Goal: Task Accomplishment & Management: Use online tool/utility

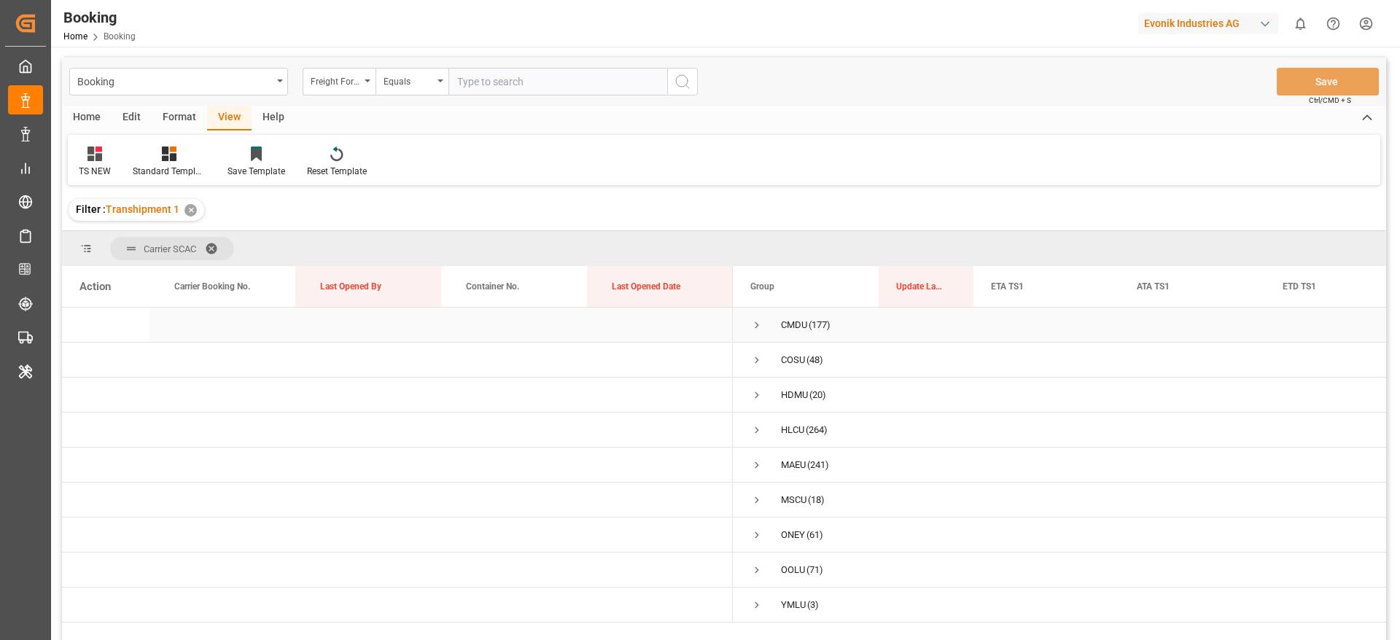
click at [753, 333] on span "Press SPACE to select this row." at bounding box center [756, 325] width 13 height 34
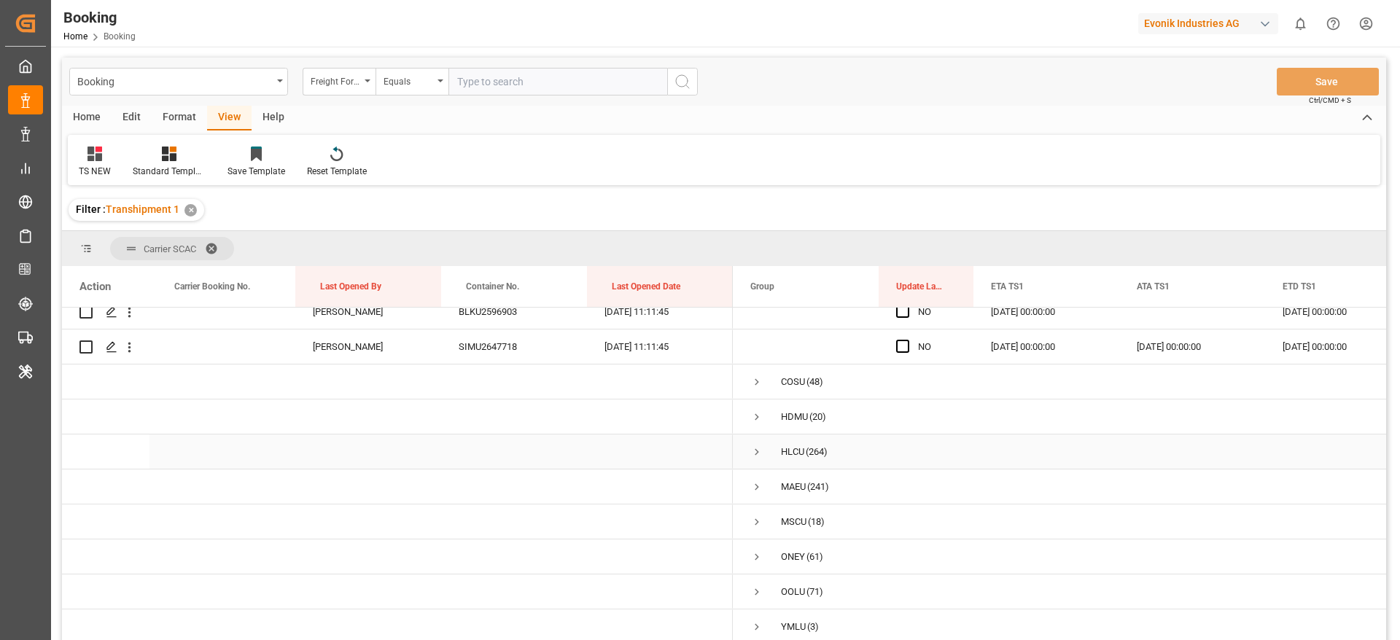
scroll to position [5855, 0]
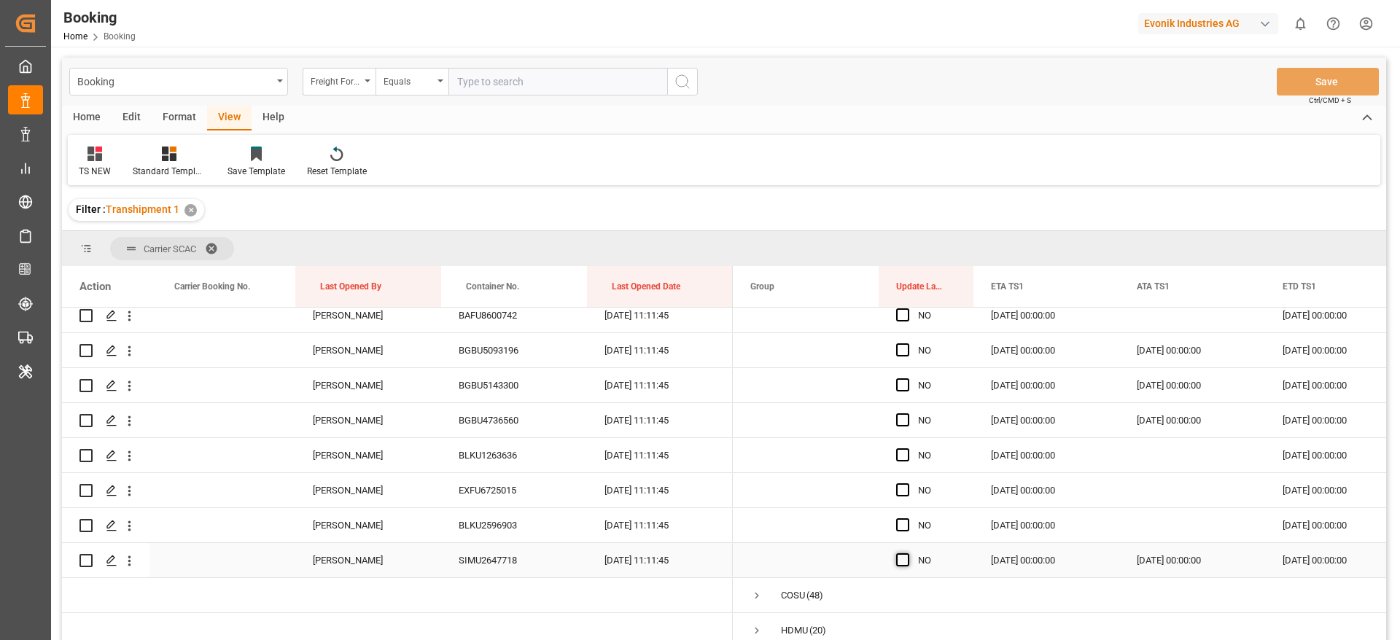
click at [907, 557] on span "Press SPACE to select this row." at bounding box center [902, 559] width 13 height 13
click at [907, 553] on input "Press SPACE to select this row." at bounding box center [907, 553] width 0 height 0
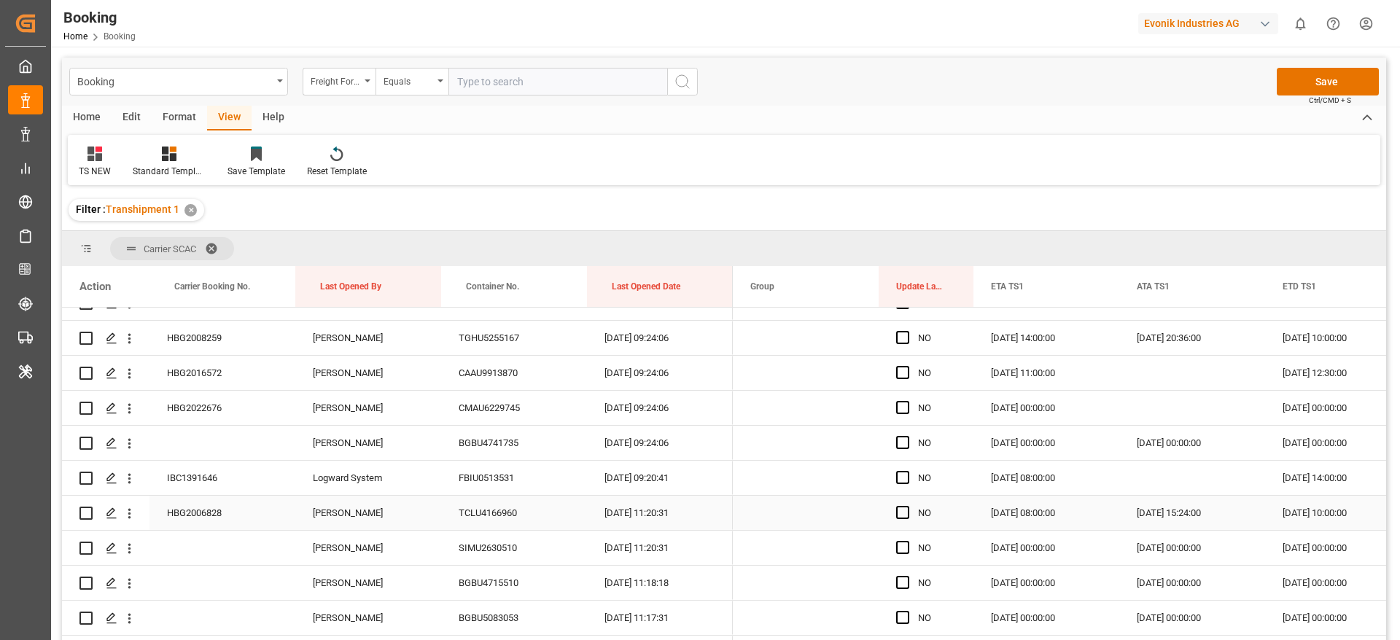
scroll to position [4506, 0]
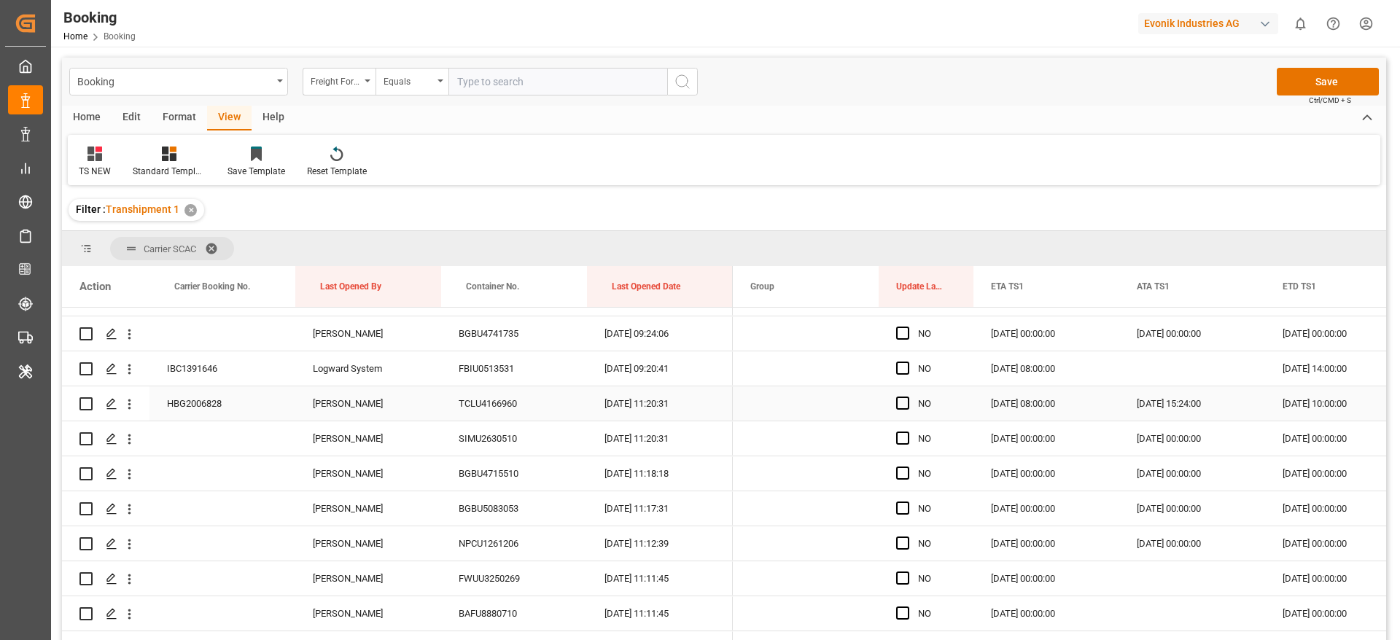
click at [903, 407] on span "Press SPACE to select this row." at bounding box center [902, 403] width 13 height 13
click at [907, 397] on input "Press SPACE to select this row." at bounding box center [907, 397] width 0 height 0
click at [903, 437] on span "Press SPACE to select this row." at bounding box center [902, 438] width 13 height 13
click at [907, 432] on input "Press SPACE to select this row." at bounding box center [907, 432] width 0 height 0
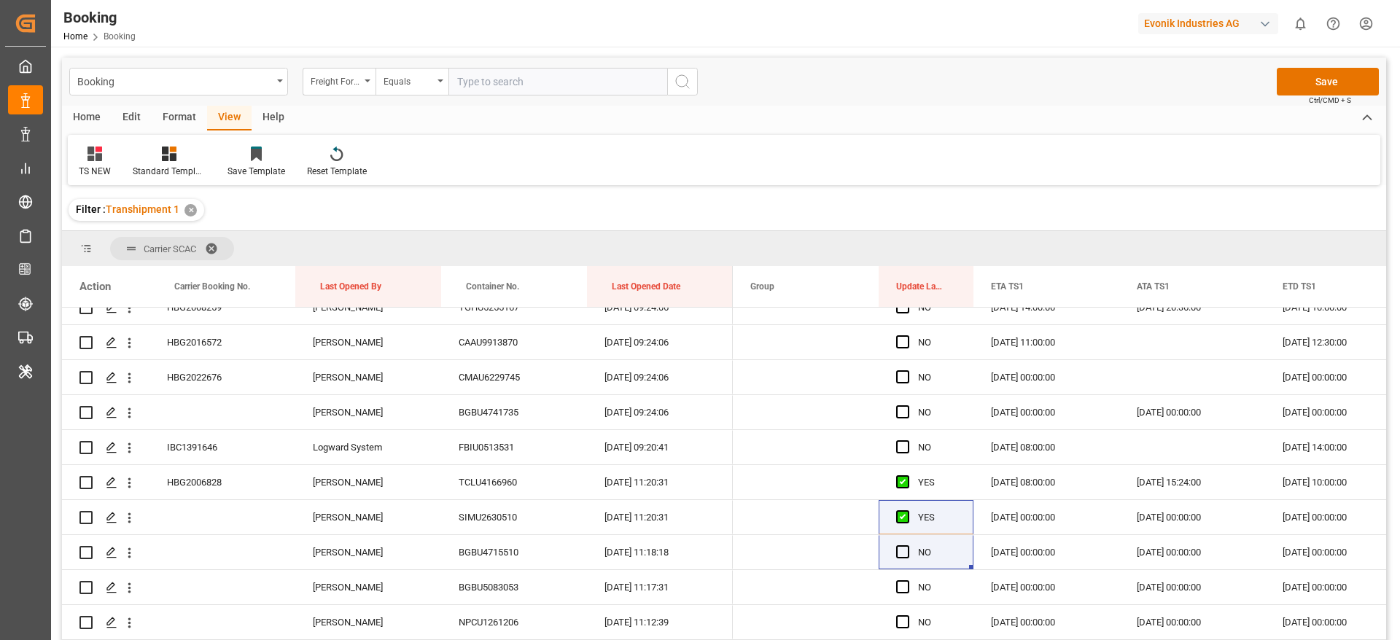
scroll to position [4572, 0]
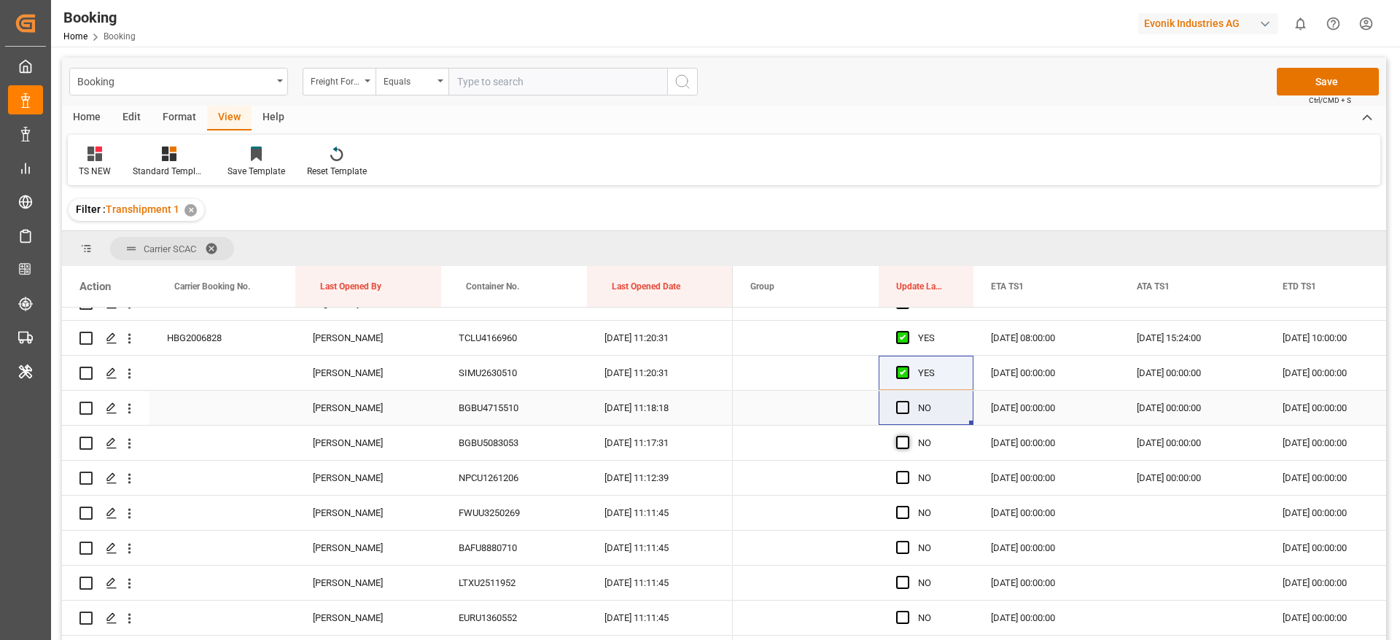
click at [901, 410] on span "Press SPACE to select this row." at bounding box center [902, 407] width 13 height 13
click at [907, 401] on input "Press SPACE to select this row." at bounding box center [907, 401] width 0 height 0
click at [904, 447] on span "Press SPACE to select this row." at bounding box center [902, 442] width 13 height 13
click at [907, 436] on input "Press SPACE to select this row." at bounding box center [907, 436] width 0 height 0
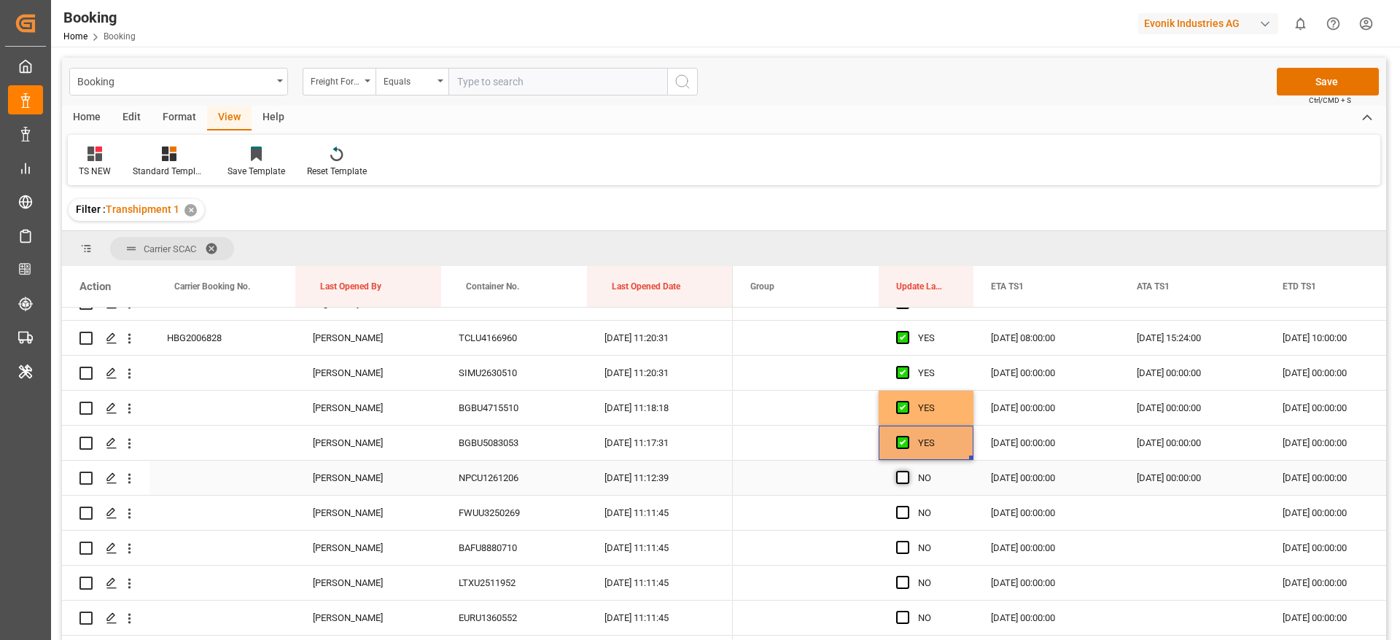
click at [903, 472] on span "Press SPACE to select this row." at bounding box center [902, 477] width 13 height 13
click at [907, 471] on input "Press SPACE to select this row." at bounding box center [907, 471] width 0 height 0
click at [902, 516] on span "Press SPACE to select this row." at bounding box center [902, 512] width 13 height 13
click at [907, 506] on input "Press SPACE to select this row." at bounding box center [907, 506] width 0 height 0
click at [901, 536] on div "Press SPACE to select this row." at bounding box center [907, 549] width 22 height 34
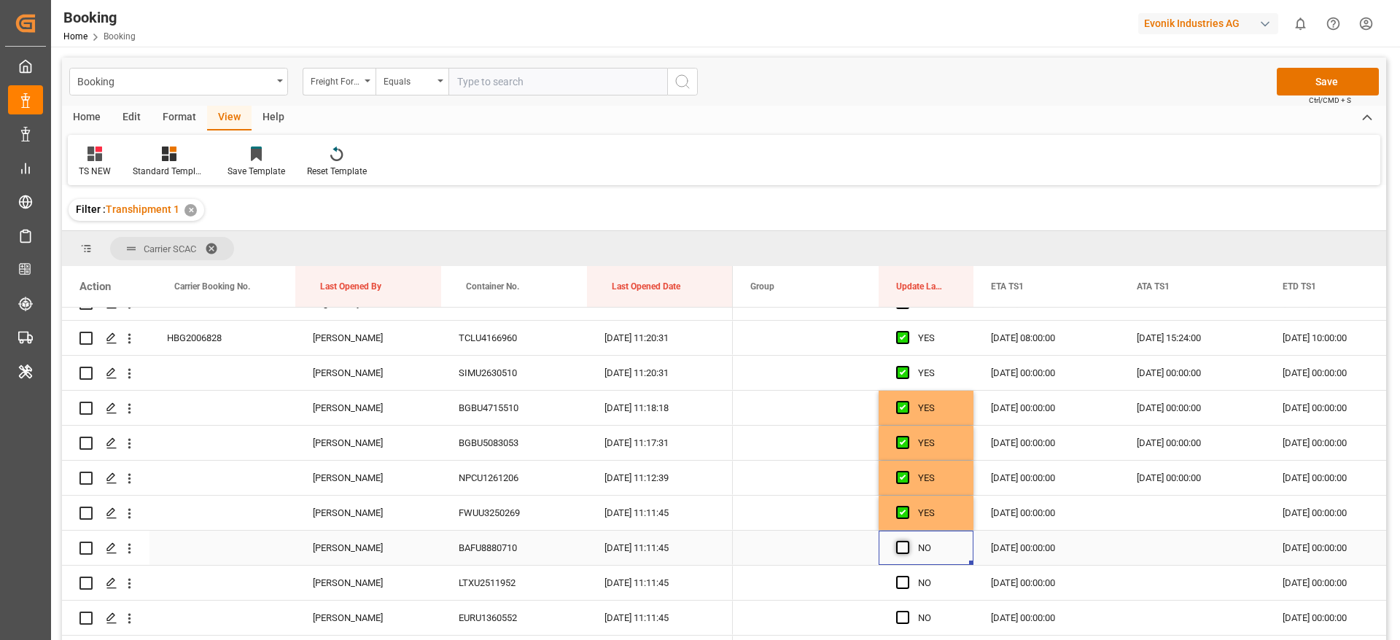
click at [902, 545] on span "Press SPACE to select this row." at bounding box center [902, 547] width 13 height 13
click at [907, 541] on input "Press SPACE to select this row." at bounding box center [907, 541] width 0 height 0
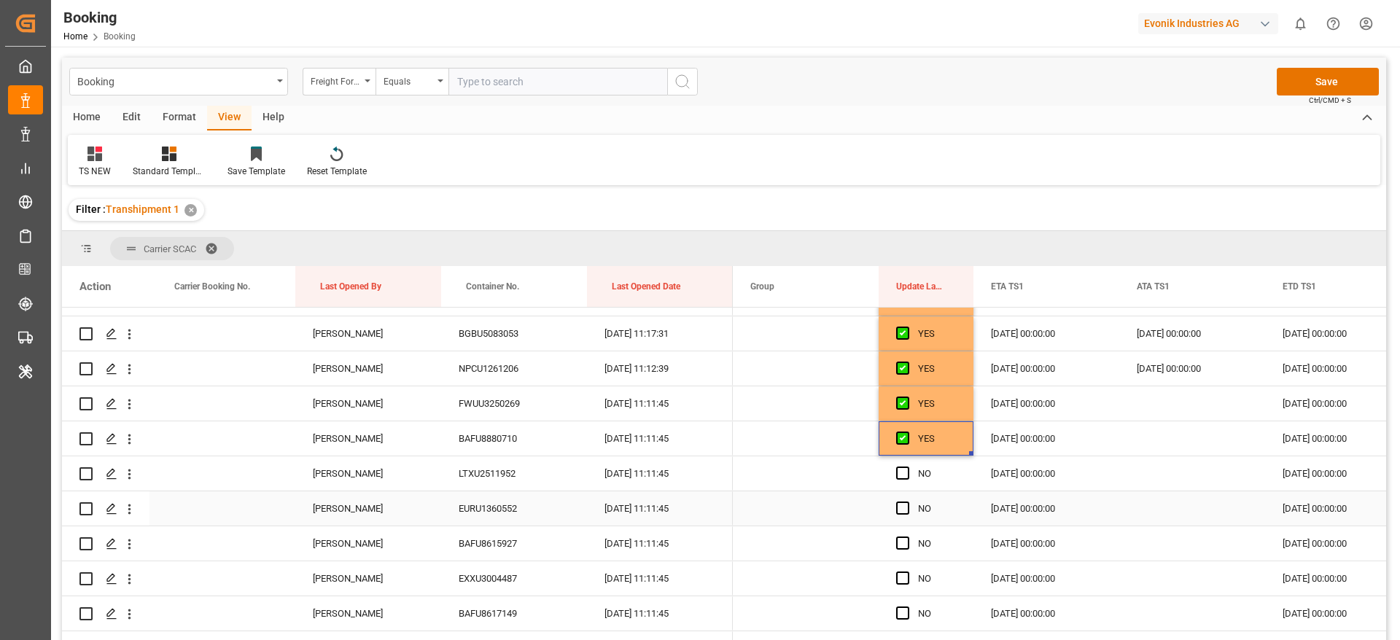
click at [908, 464] on div "Press SPACE to select this row." at bounding box center [907, 474] width 22 height 34
click at [905, 512] on span "Press SPACE to select this row." at bounding box center [902, 508] width 13 height 13
click at [907, 502] on input "Press SPACE to select this row." at bounding box center [907, 502] width 0 height 0
click at [902, 475] on span "Press SPACE to select this row." at bounding box center [902, 473] width 13 height 13
click at [907, 467] on input "Press SPACE to select this row." at bounding box center [907, 467] width 0 height 0
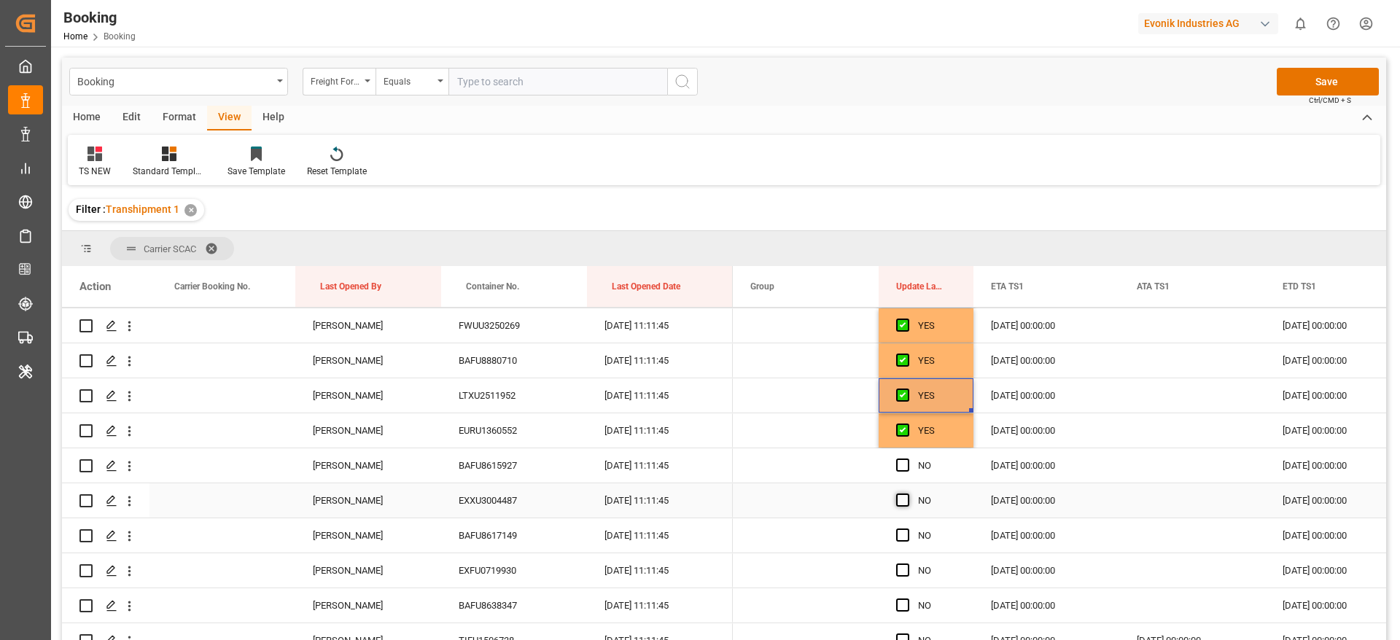
scroll to position [4791, 0]
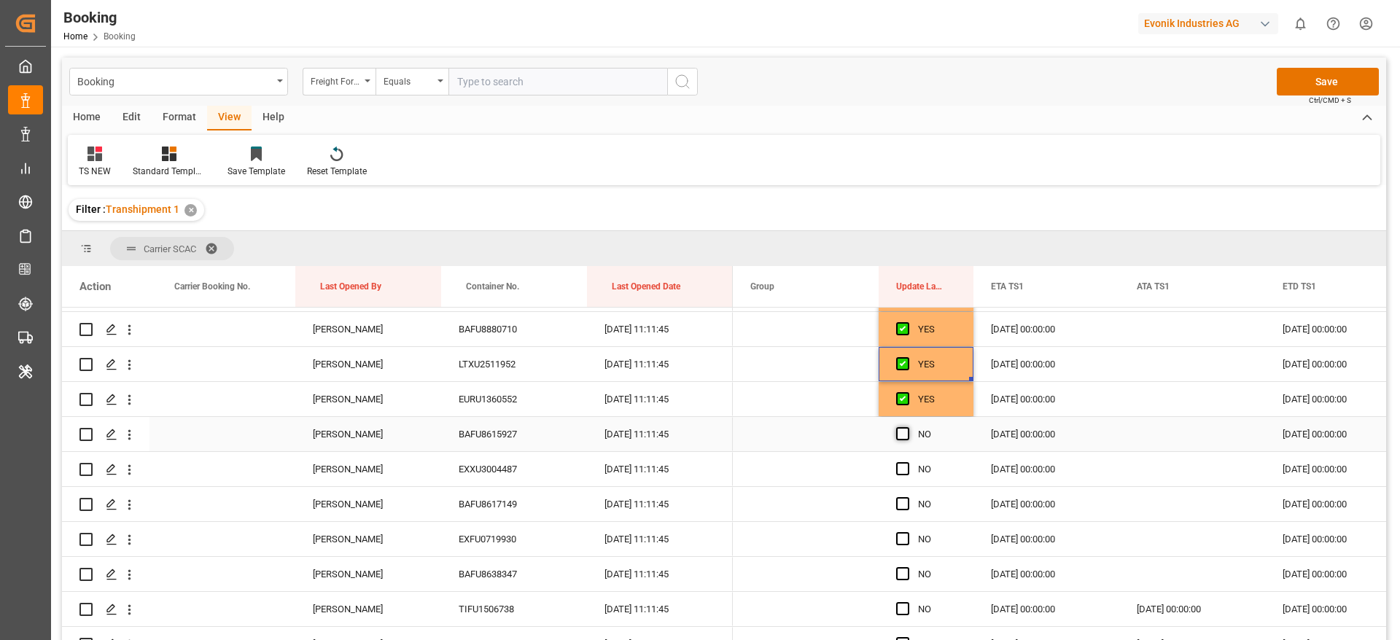
click at [902, 440] on span "Press SPACE to select this row." at bounding box center [902, 433] width 13 height 13
click at [907, 427] on input "Press SPACE to select this row." at bounding box center [907, 427] width 0 height 0
click at [903, 473] on span "Press SPACE to select this row." at bounding box center [902, 468] width 13 height 13
click at [907, 462] on input "Press SPACE to select this row." at bounding box center [907, 462] width 0 height 0
drag, startPoint x: 903, startPoint y: 504, endPoint x: 904, endPoint y: 515, distance: 11.0
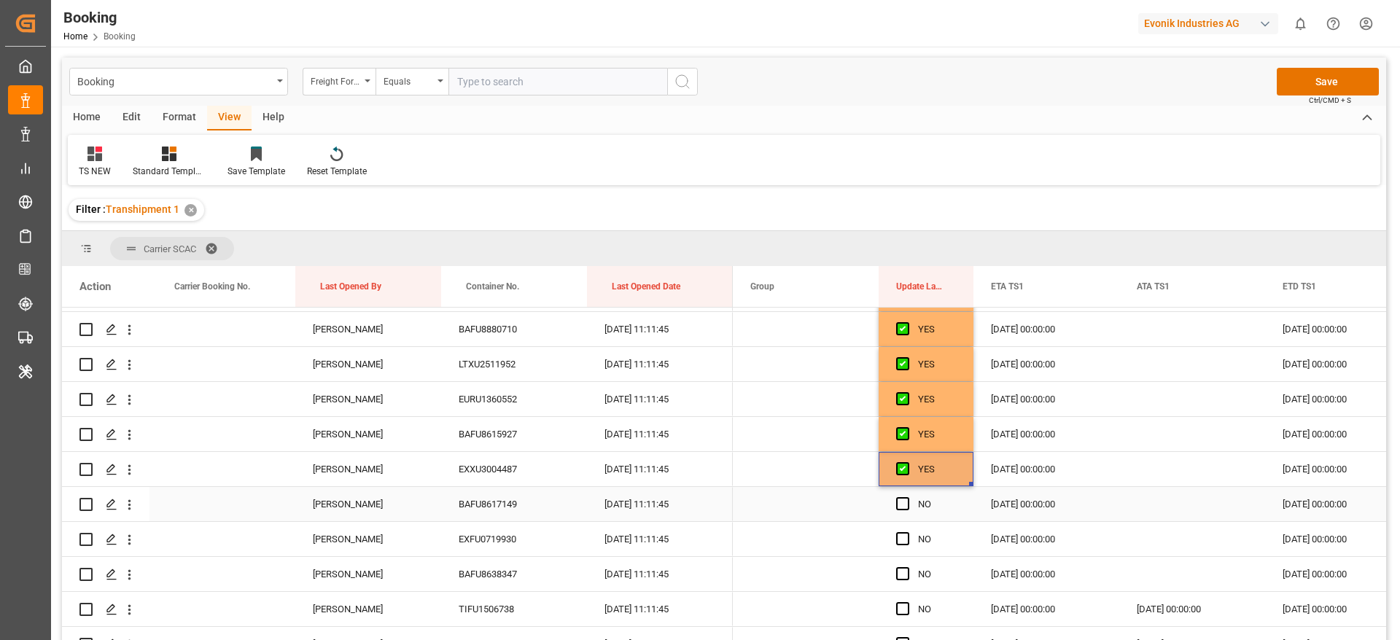
click at [903, 505] on span "Press SPACE to select this row." at bounding box center [902, 503] width 13 height 13
click at [907, 497] on input "Press SPACE to select this row." at bounding box center [907, 497] width 0 height 0
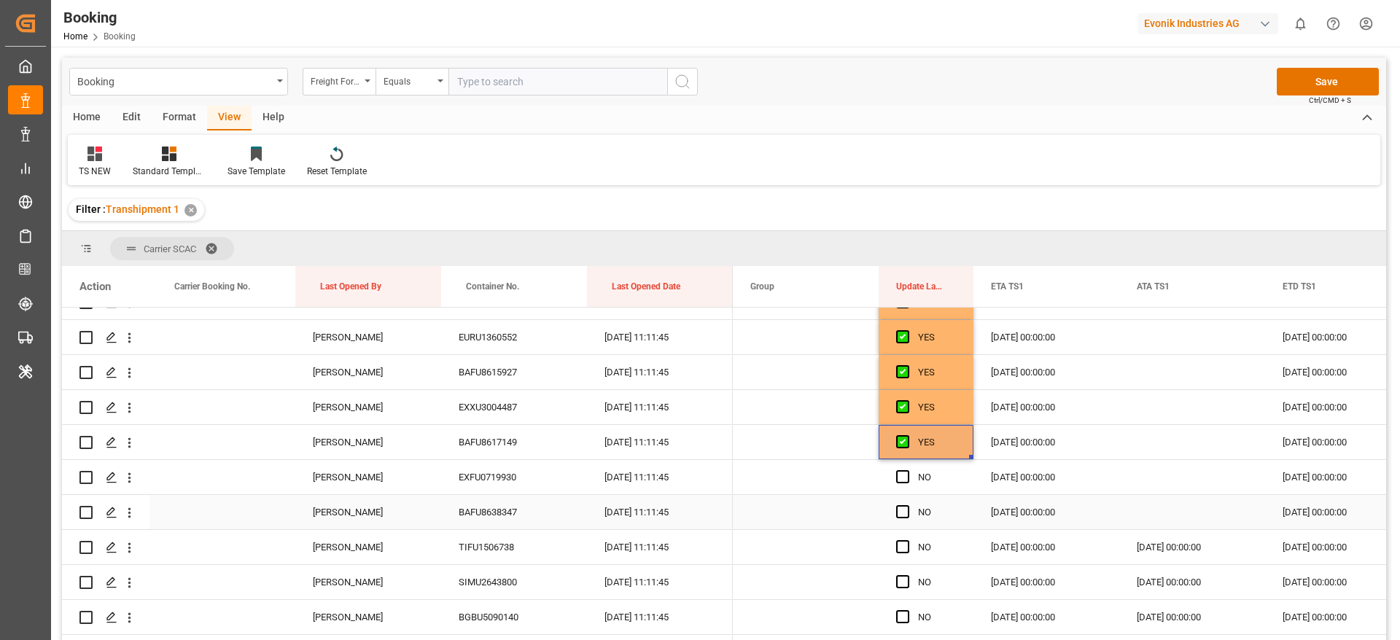
scroll to position [4900, 0]
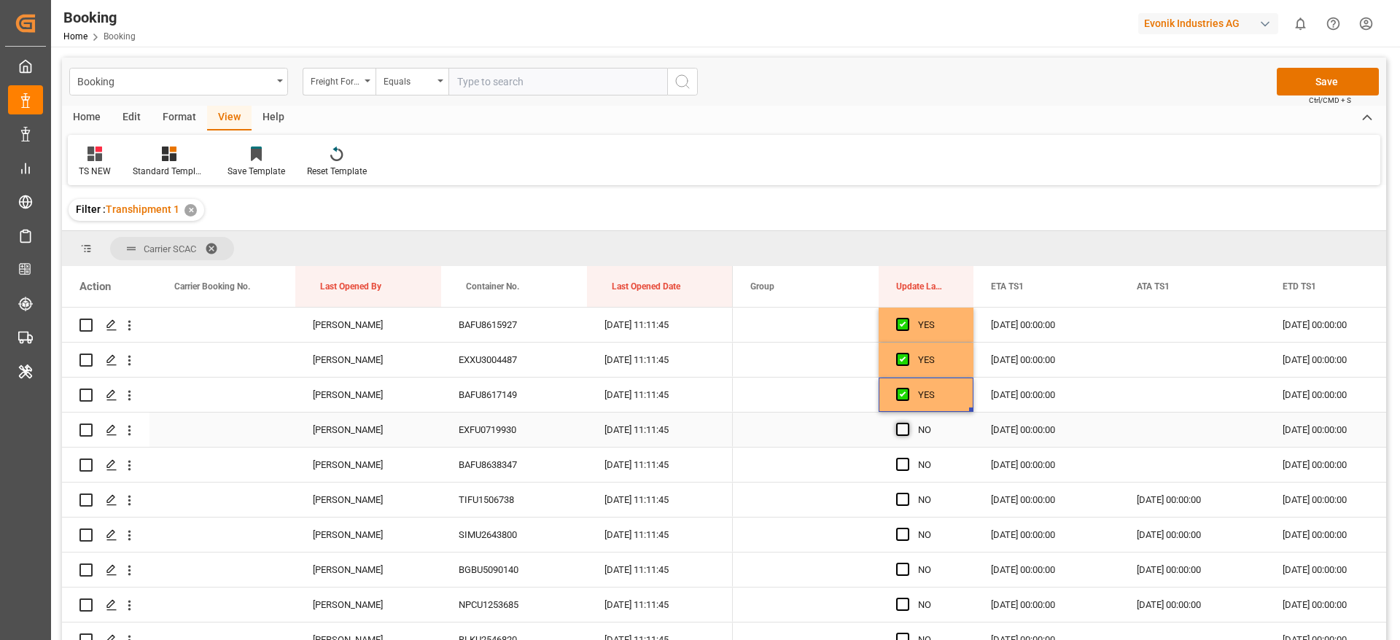
click at [908, 432] on span "Press SPACE to select this row." at bounding box center [902, 429] width 13 height 13
click at [907, 423] on input "Press SPACE to select this row." at bounding box center [907, 423] width 0 height 0
click at [908, 463] on span "Press SPACE to select this row." at bounding box center [902, 464] width 13 height 13
click at [907, 458] on input "Press SPACE to select this row." at bounding box center [907, 458] width 0 height 0
click at [909, 499] on span "Press SPACE to select this row." at bounding box center [902, 499] width 13 height 13
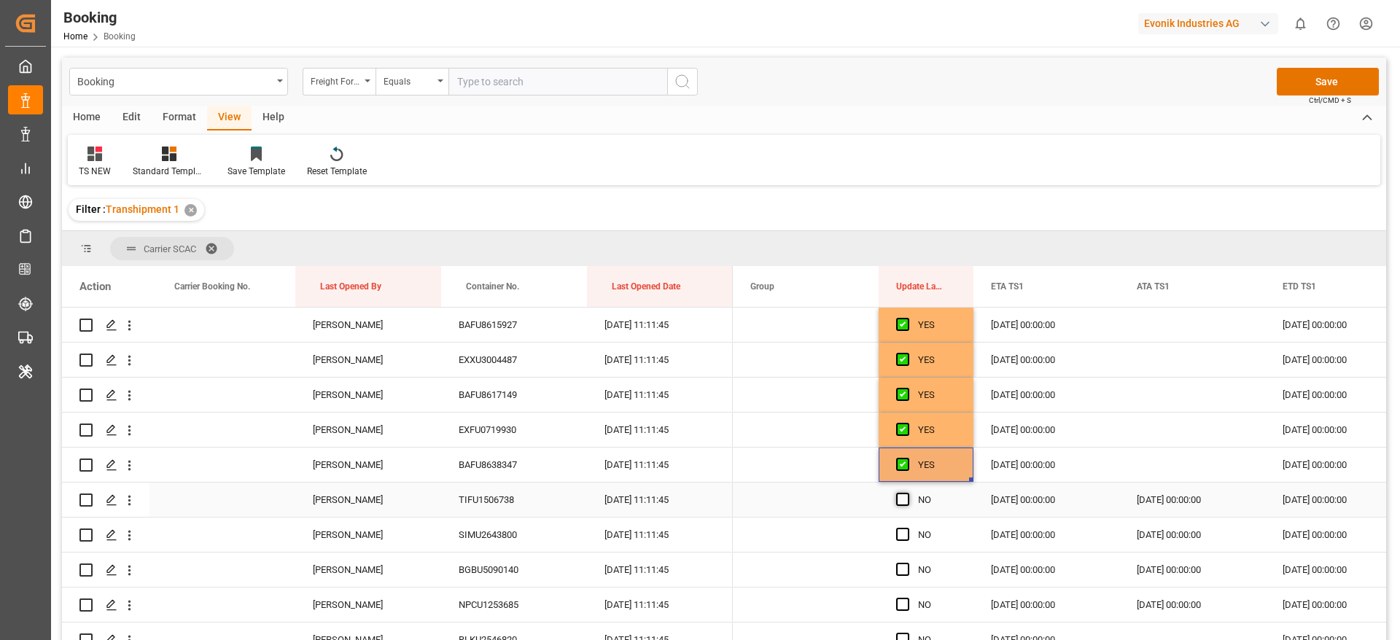
click at [907, 493] on input "Press SPACE to select this row." at bounding box center [907, 493] width 0 height 0
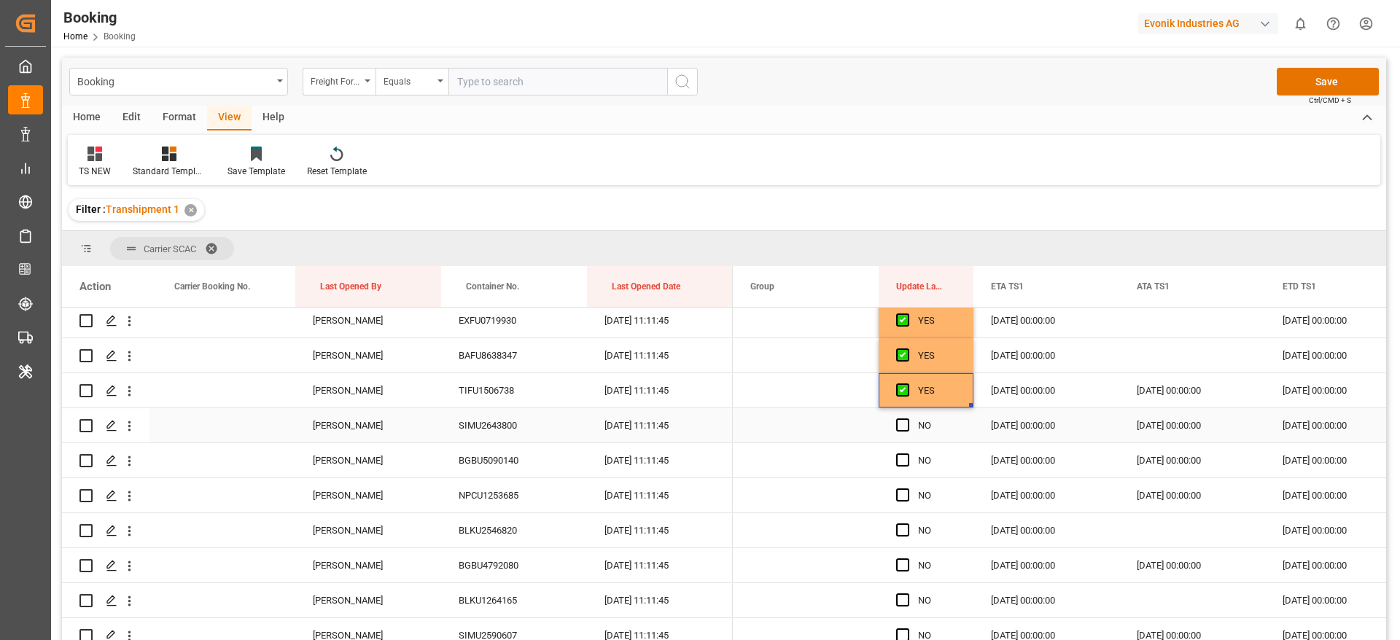
click at [906, 432] on div "Press SPACE to select this row." at bounding box center [907, 426] width 22 height 34
click at [906, 459] on span "Press SPACE to select this row." at bounding box center [902, 460] width 13 height 13
click at [907, 454] on input "Press SPACE to select this row." at bounding box center [907, 454] width 0 height 0
click at [904, 424] on span "Press SPACE to select this row." at bounding box center [902, 425] width 13 height 13
click at [907, 419] on input "Press SPACE to select this row." at bounding box center [907, 419] width 0 height 0
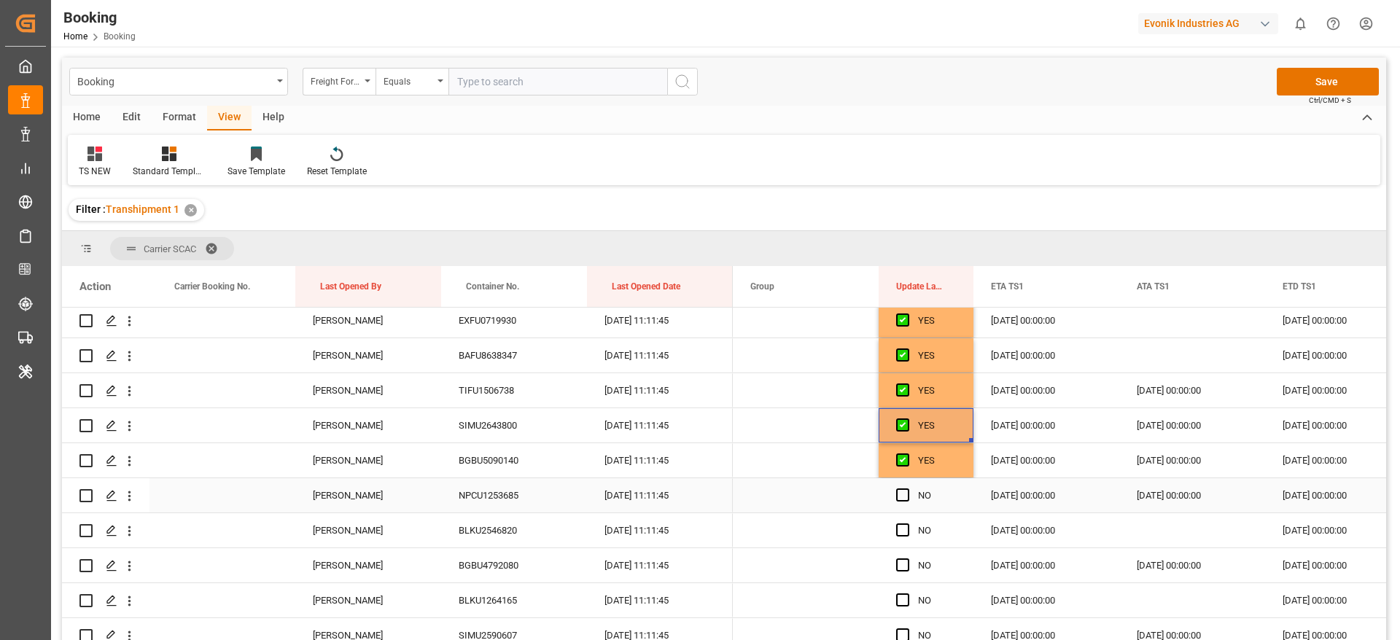
click at [904, 497] on span "Press SPACE to select this row." at bounding box center [902, 495] width 13 height 13
click at [907, 489] on input "Press SPACE to select this row." at bounding box center [907, 489] width 0 height 0
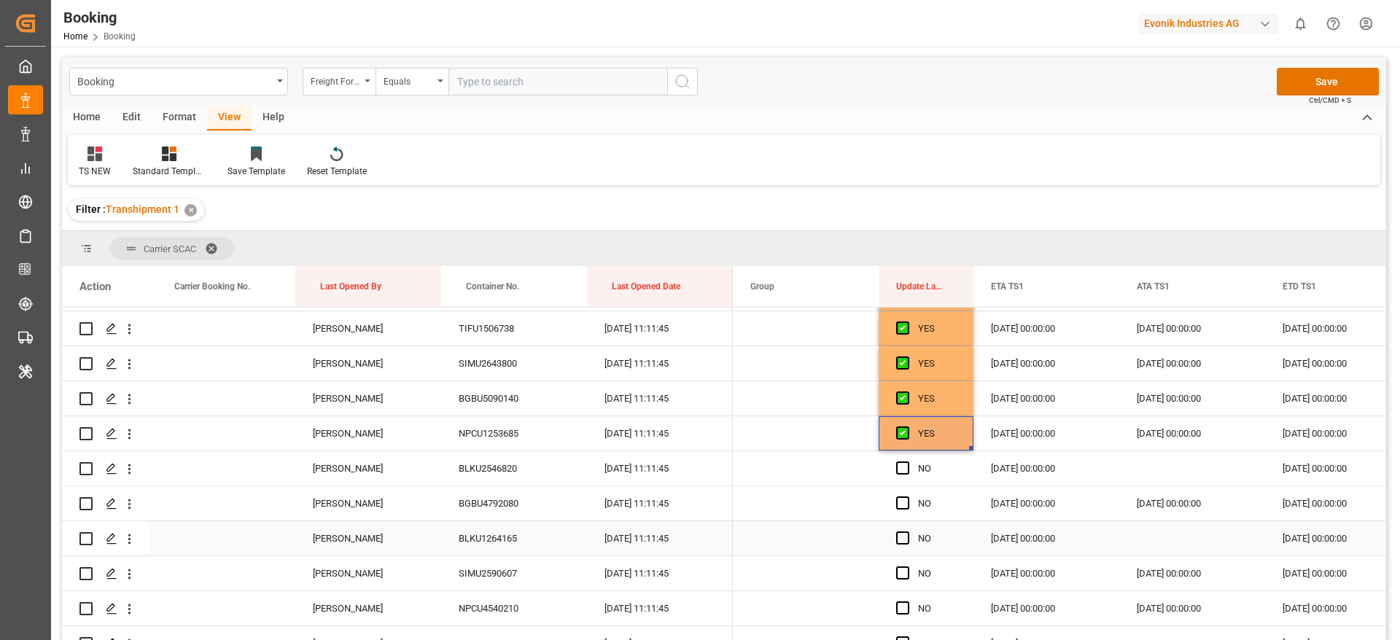
scroll to position [5119, 0]
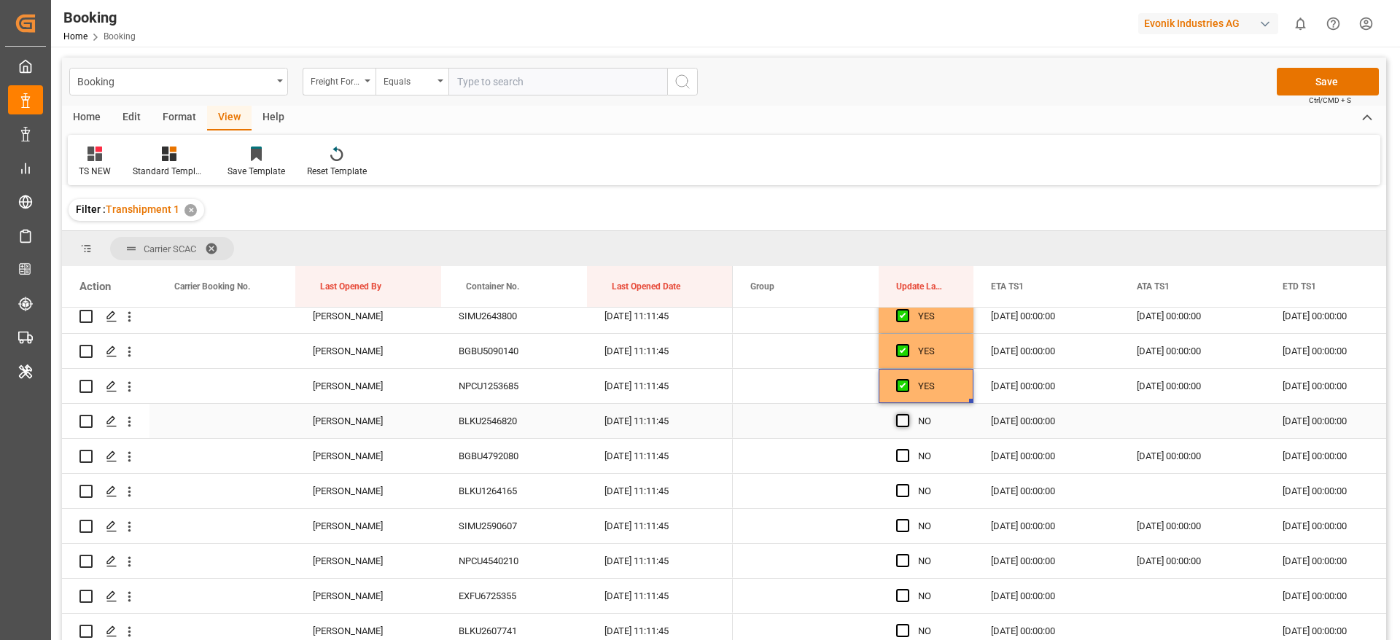
click at [901, 427] on span "Press SPACE to select this row." at bounding box center [902, 420] width 13 height 13
click at [907, 414] on input "Press SPACE to select this row." at bounding box center [907, 414] width 0 height 0
click at [901, 459] on span "Press SPACE to select this row." at bounding box center [902, 455] width 13 height 13
click at [907, 449] on input "Press SPACE to select this row." at bounding box center [907, 449] width 0 height 0
click at [902, 497] on div "Press SPACE to select this row." at bounding box center [907, 492] width 22 height 34
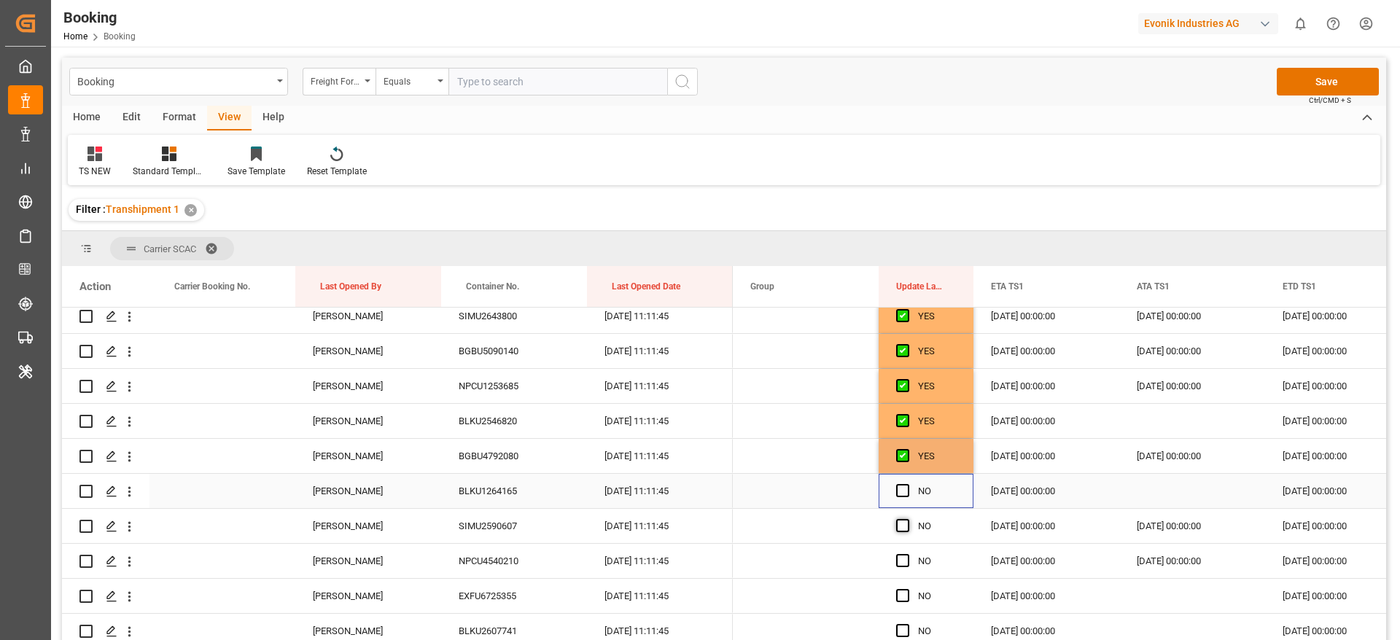
click at [902, 525] on span "Press SPACE to select this row." at bounding box center [902, 525] width 13 height 13
click at [907, 519] on input "Press SPACE to select this row." at bounding box center [907, 519] width 0 height 0
click at [902, 494] on span "Press SPACE to select this row." at bounding box center [902, 490] width 13 height 13
click at [907, 484] on input "Press SPACE to select this row." at bounding box center [907, 484] width 0 height 0
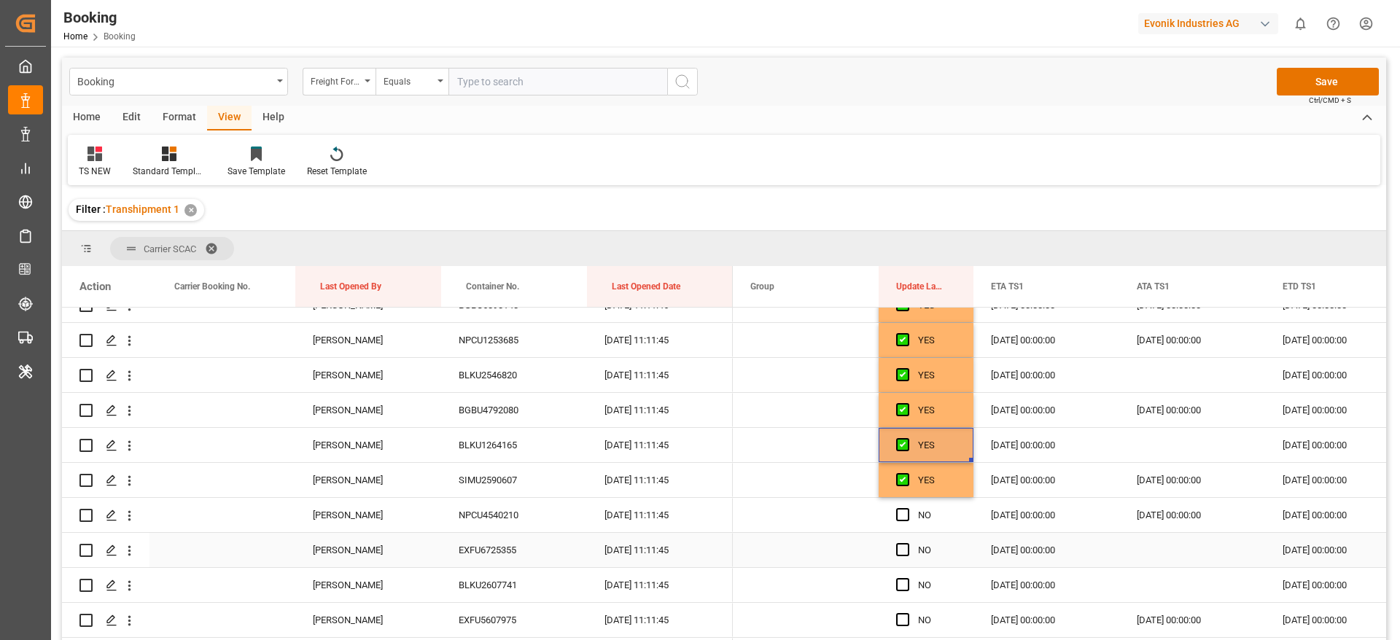
scroll to position [5228, 0]
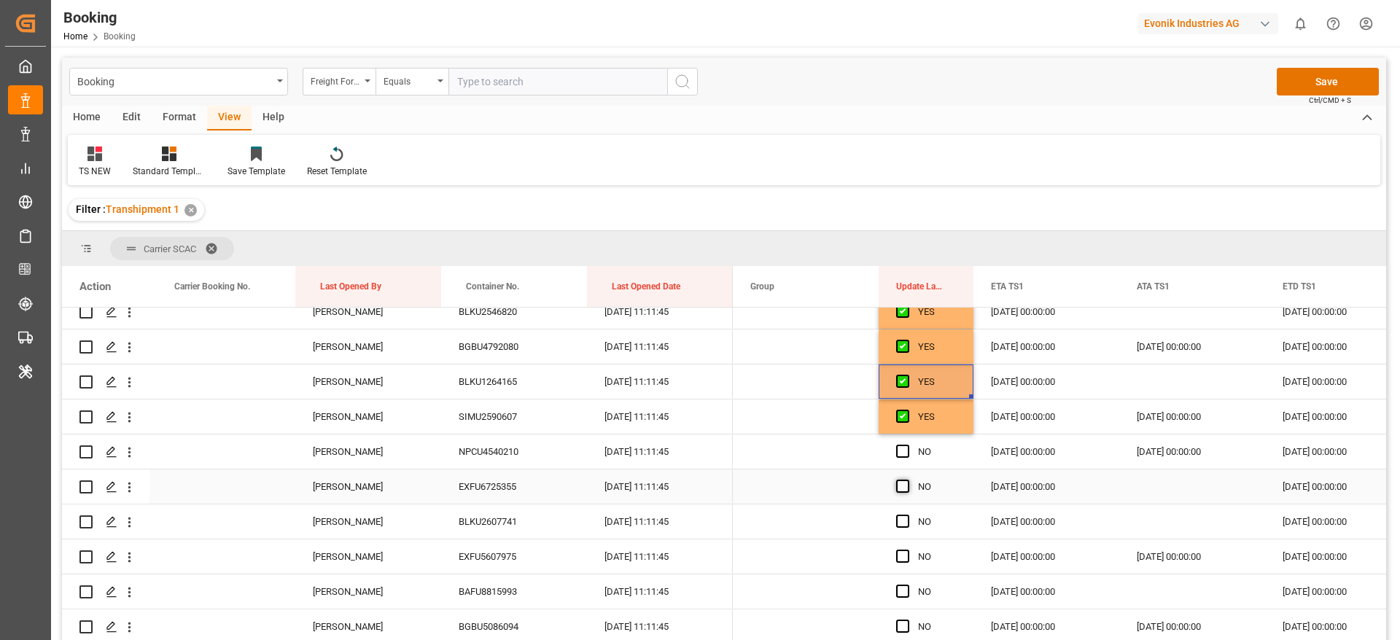
click at [903, 452] on span "Press SPACE to select this row." at bounding box center [902, 451] width 13 height 13
click at [907, 445] on input "Press SPACE to select this row." at bounding box center [907, 445] width 0 height 0
click at [903, 489] on span "Press SPACE to select this row." at bounding box center [902, 486] width 13 height 13
click at [907, 480] on input "Press SPACE to select this row." at bounding box center [907, 480] width 0 height 0
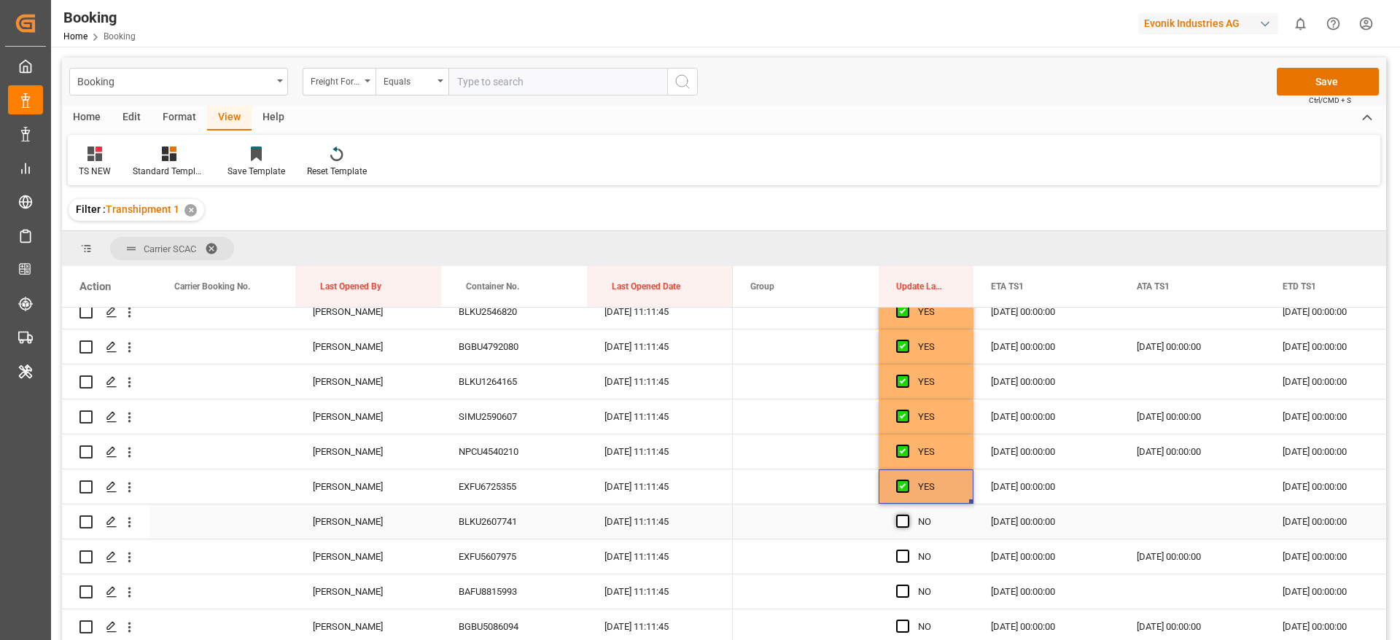
click at [906, 521] on span "Press SPACE to select this row." at bounding box center [902, 521] width 13 height 13
click at [907, 515] on input "Press SPACE to select this row." at bounding box center [907, 515] width 0 height 0
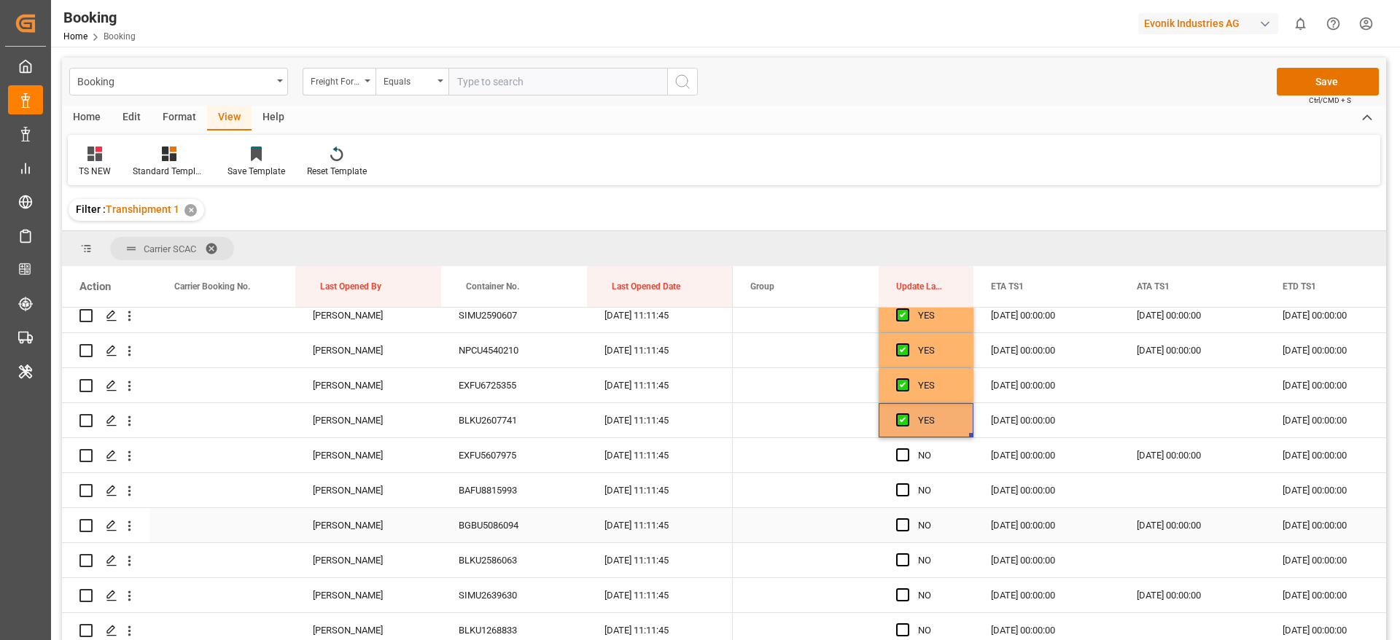
scroll to position [5338, 0]
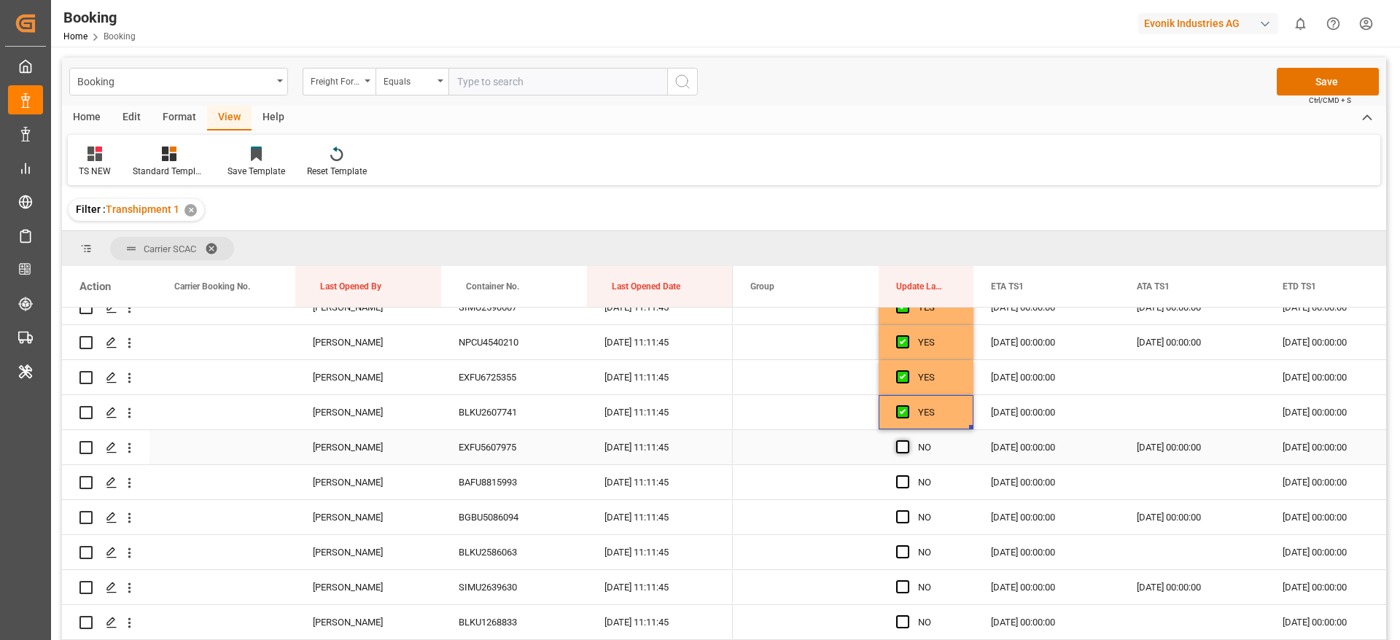
click at [902, 445] on span "Press SPACE to select this row." at bounding box center [902, 446] width 13 height 13
click at [907, 440] on input "Press SPACE to select this row." at bounding box center [907, 440] width 0 height 0
click at [902, 484] on span "Press SPACE to select this row." at bounding box center [902, 481] width 13 height 13
click at [907, 475] on input "Press SPACE to select this row." at bounding box center [907, 475] width 0 height 0
drag, startPoint x: 902, startPoint y: 521, endPoint x: 902, endPoint y: 534, distance: 13.1
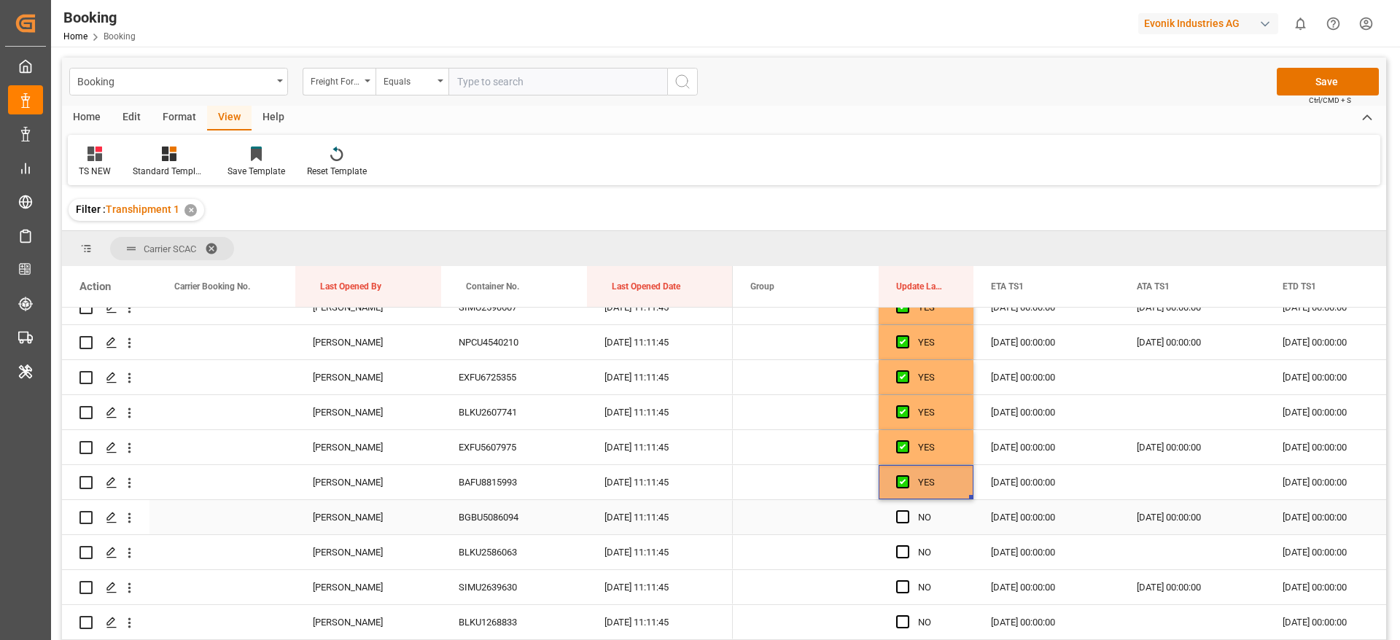
click at [902, 524] on div "Press SPACE to select this row." at bounding box center [907, 518] width 22 height 34
click at [902, 548] on span "Press SPACE to select this row." at bounding box center [902, 551] width 13 height 13
click at [907, 545] on input "Press SPACE to select this row." at bounding box center [907, 545] width 0 height 0
click at [903, 518] on span "Press SPACE to select this row." at bounding box center [902, 516] width 13 height 13
click at [907, 510] on input "Press SPACE to select this row." at bounding box center [907, 510] width 0 height 0
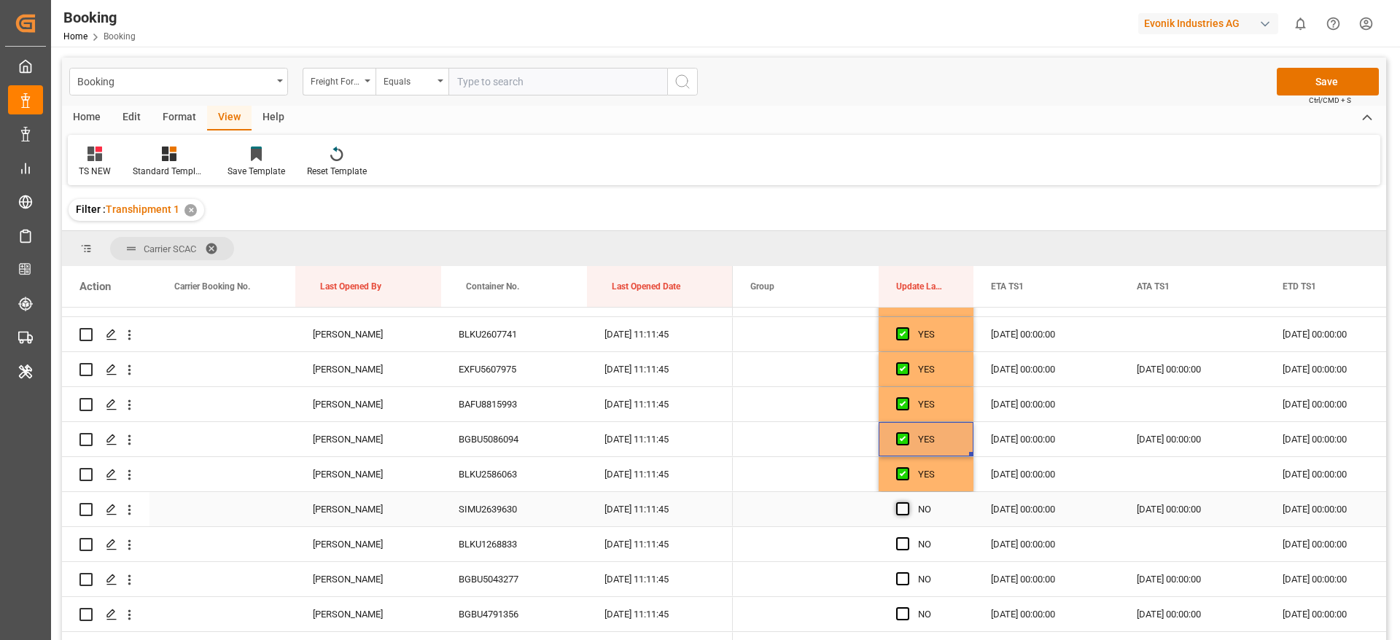
scroll to position [5447, 0]
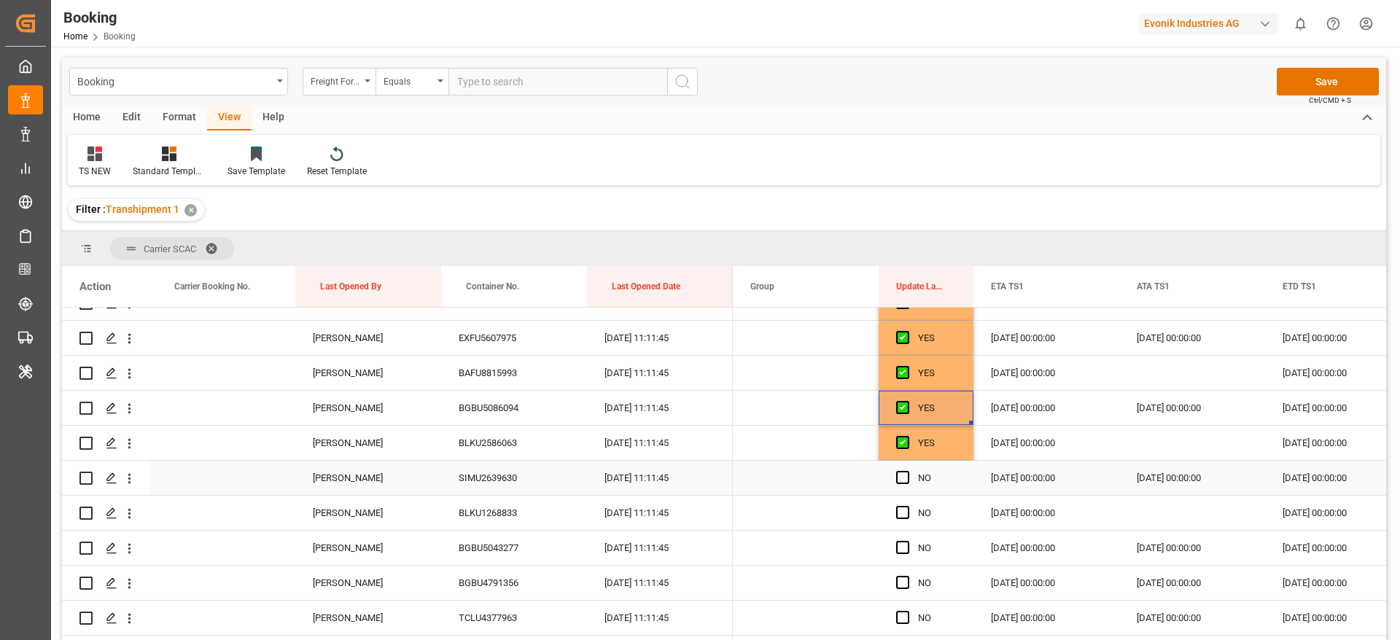
click at [904, 474] on span "Press SPACE to select this row." at bounding box center [902, 477] width 13 height 13
click at [907, 471] on input "Press SPACE to select this row." at bounding box center [907, 471] width 0 height 0
click at [904, 512] on span "Press SPACE to select this row." at bounding box center [902, 512] width 13 height 13
click at [907, 506] on input "Press SPACE to select this row." at bounding box center [907, 506] width 0 height 0
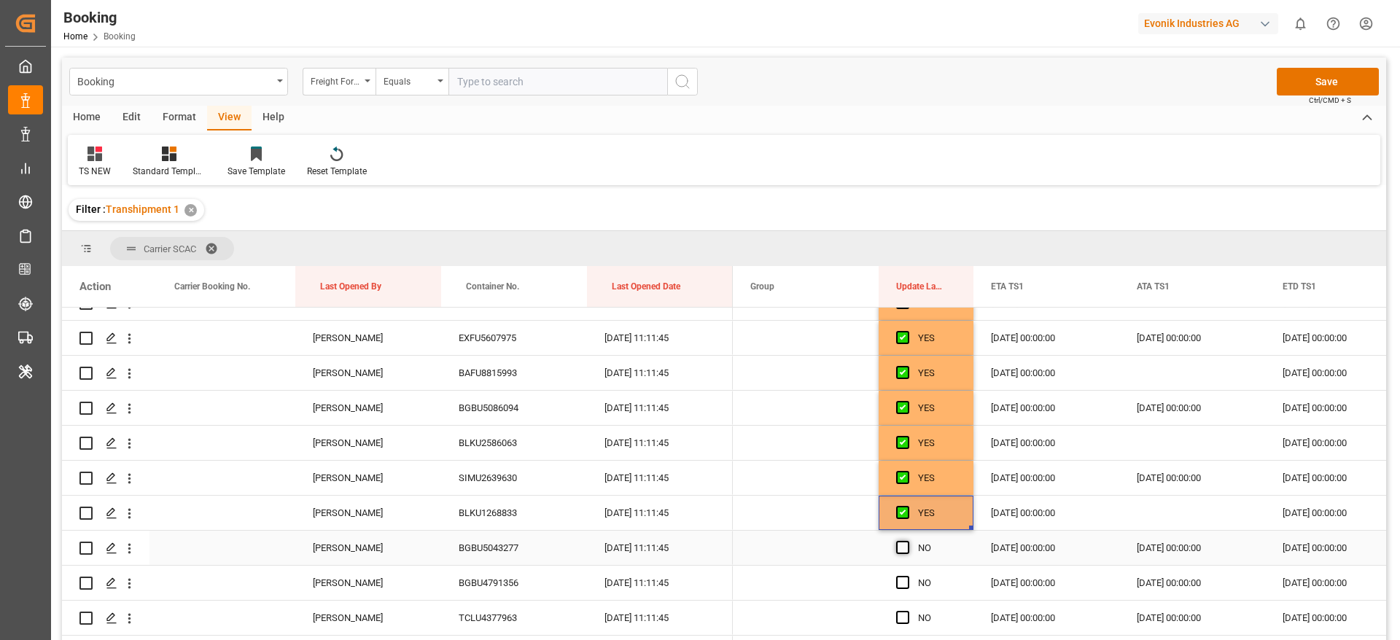
click at [904, 546] on span "Press SPACE to select this row." at bounding box center [902, 547] width 13 height 13
click at [907, 541] on input "Press SPACE to select this row." at bounding box center [907, 541] width 0 height 0
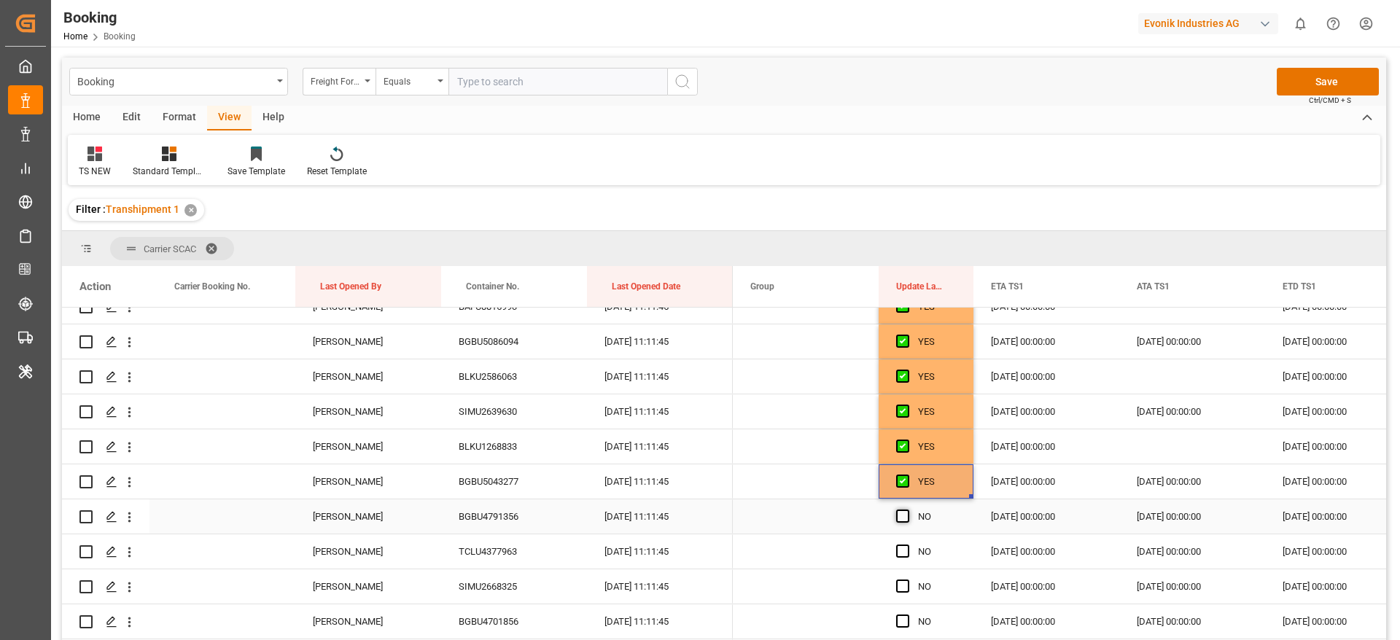
scroll to position [5556, 0]
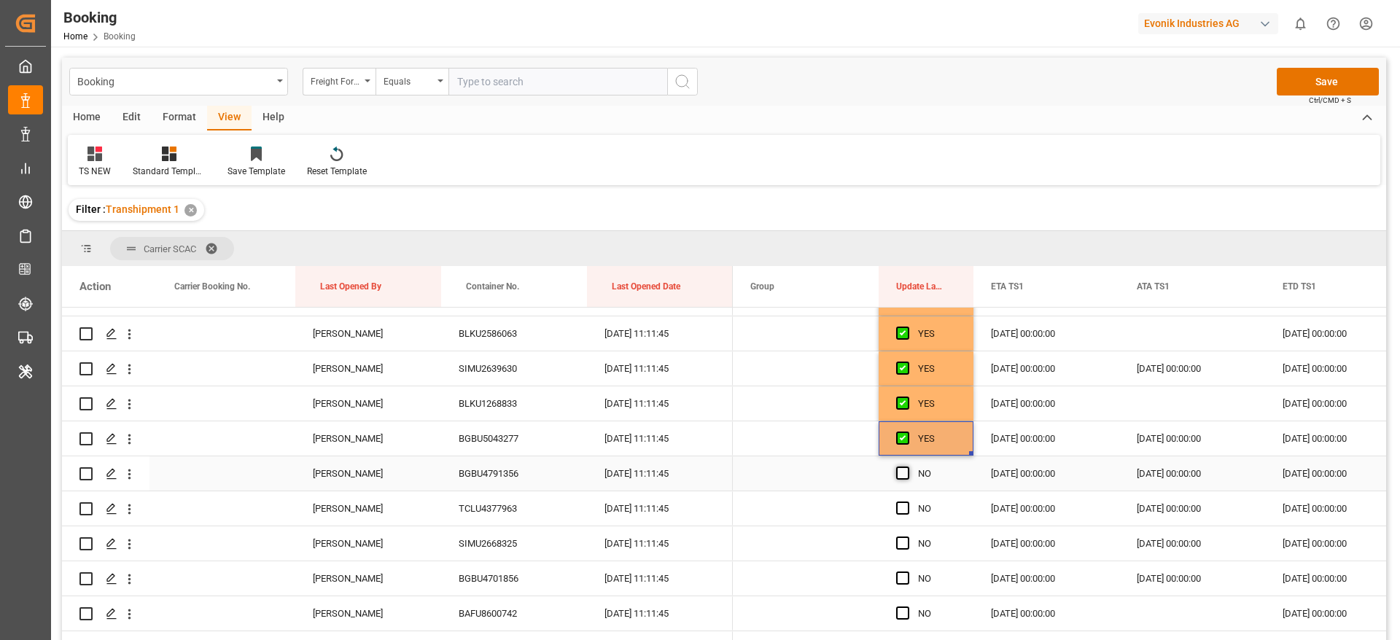
click at [904, 467] on span "Press SPACE to select this row." at bounding box center [902, 473] width 13 height 13
click at [907, 467] on input "Press SPACE to select this row." at bounding box center [907, 467] width 0 height 0
click at [904, 514] on span "Press SPACE to select this row." at bounding box center [902, 508] width 13 height 13
click at [907, 502] on input "Press SPACE to select this row." at bounding box center [907, 502] width 0 height 0
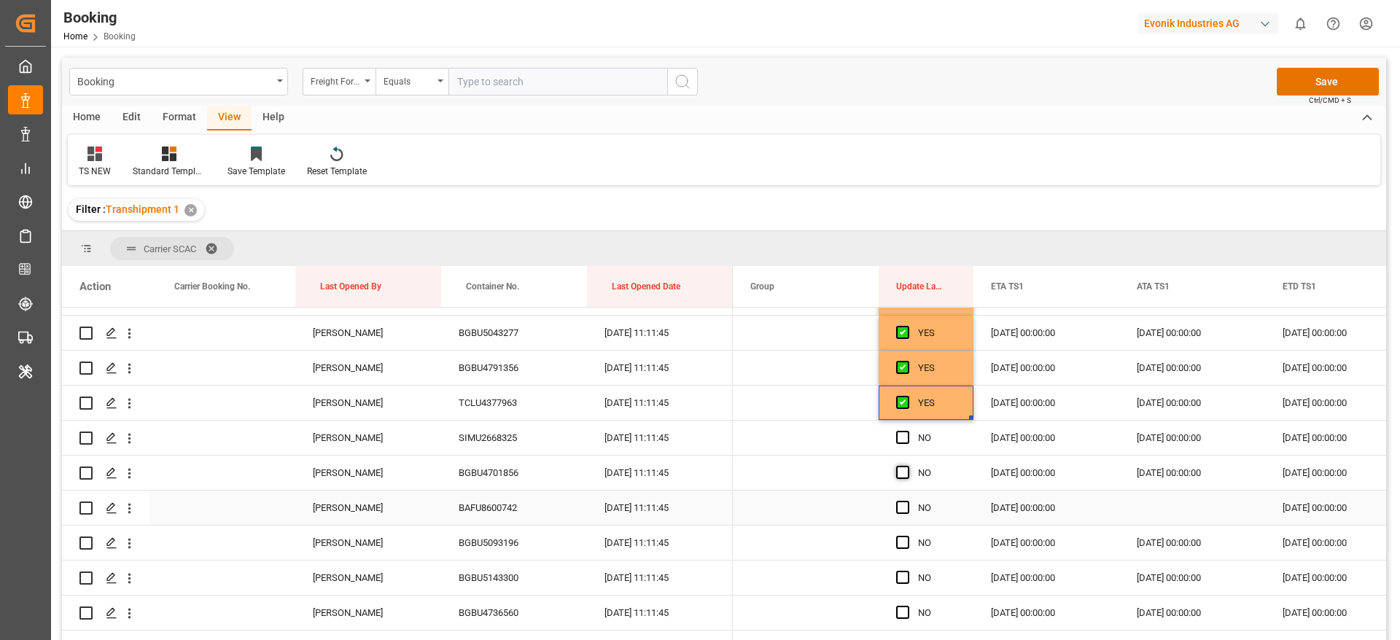
scroll to position [5666, 0]
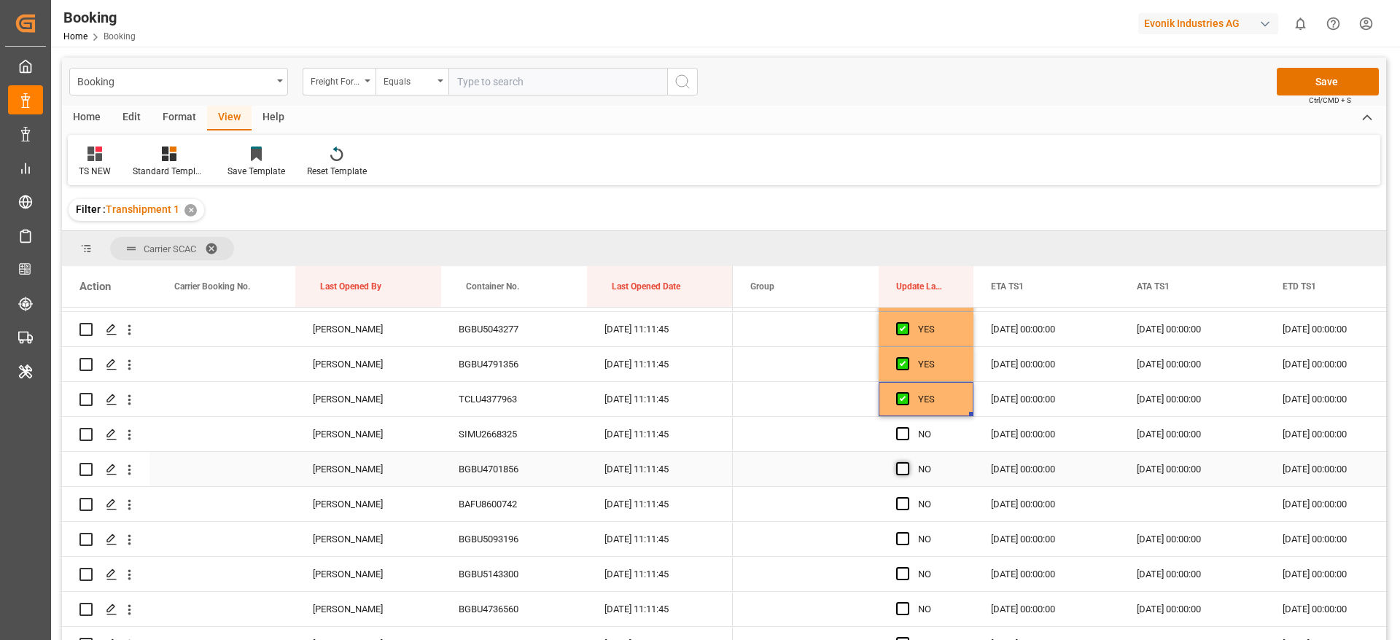
click at [903, 431] on span "Press SPACE to select this row." at bounding box center [902, 433] width 13 height 13
click at [907, 427] on input "Press SPACE to select this row." at bounding box center [907, 427] width 0 height 0
click at [903, 466] on span "Press SPACE to select this row." at bounding box center [902, 468] width 13 height 13
click at [907, 462] on input "Press SPACE to select this row." at bounding box center [907, 462] width 0 height 0
click at [897, 507] on span "Press SPACE to select this row." at bounding box center [902, 503] width 13 height 13
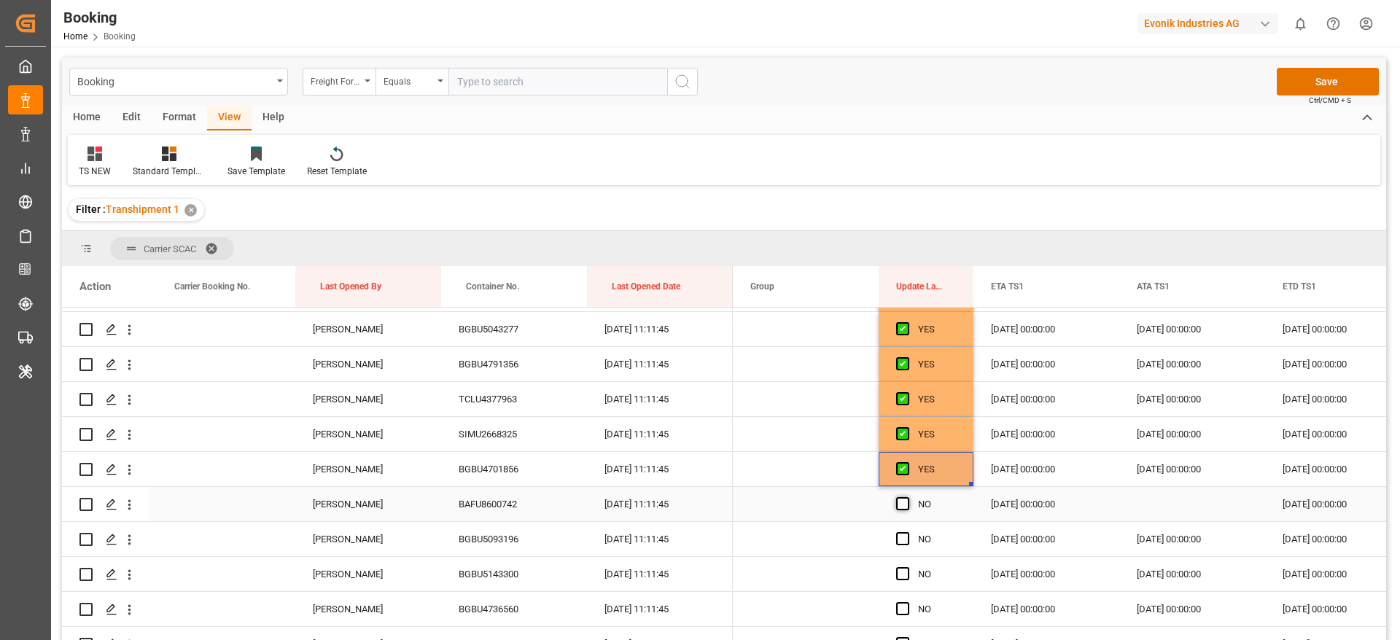
click at [907, 497] on input "Press SPACE to select this row." at bounding box center [907, 497] width 0 height 0
click at [901, 543] on span "Press SPACE to select this row." at bounding box center [902, 538] width 13 height 13
click at [907, 532] on input "Press SPACE to select this row." at bounding box center [907, 532] width 0 height 0
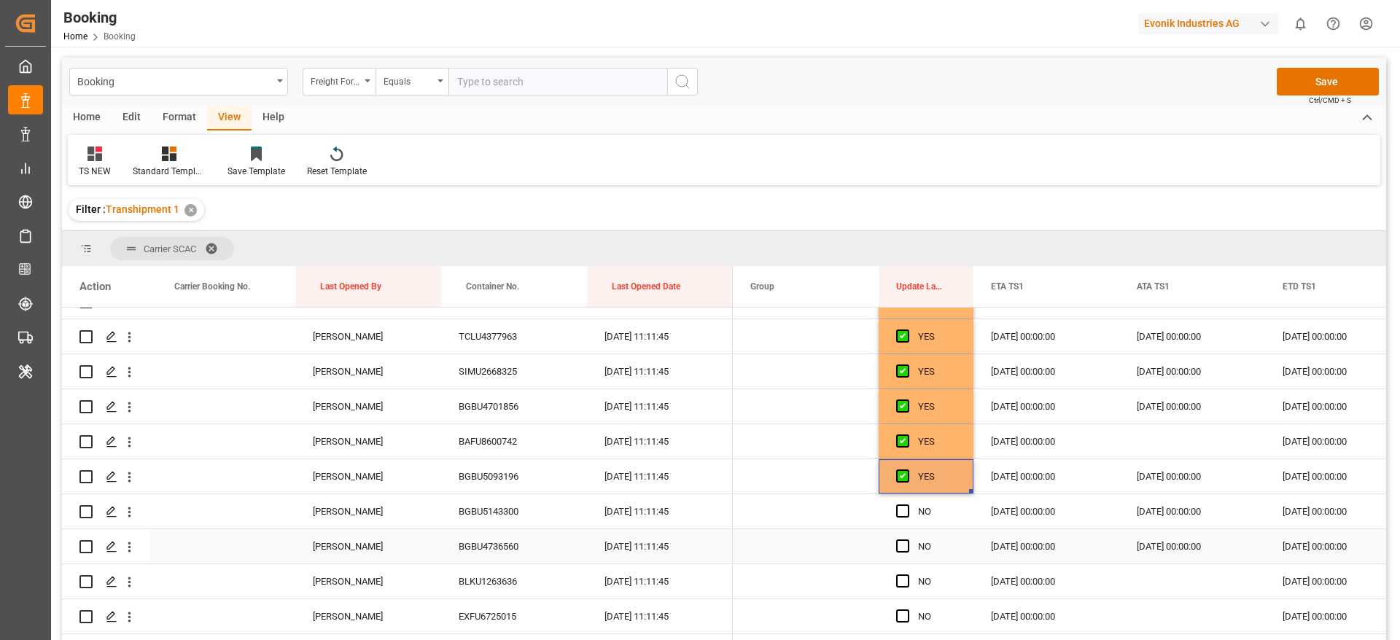
scroll to position [5775, 0]
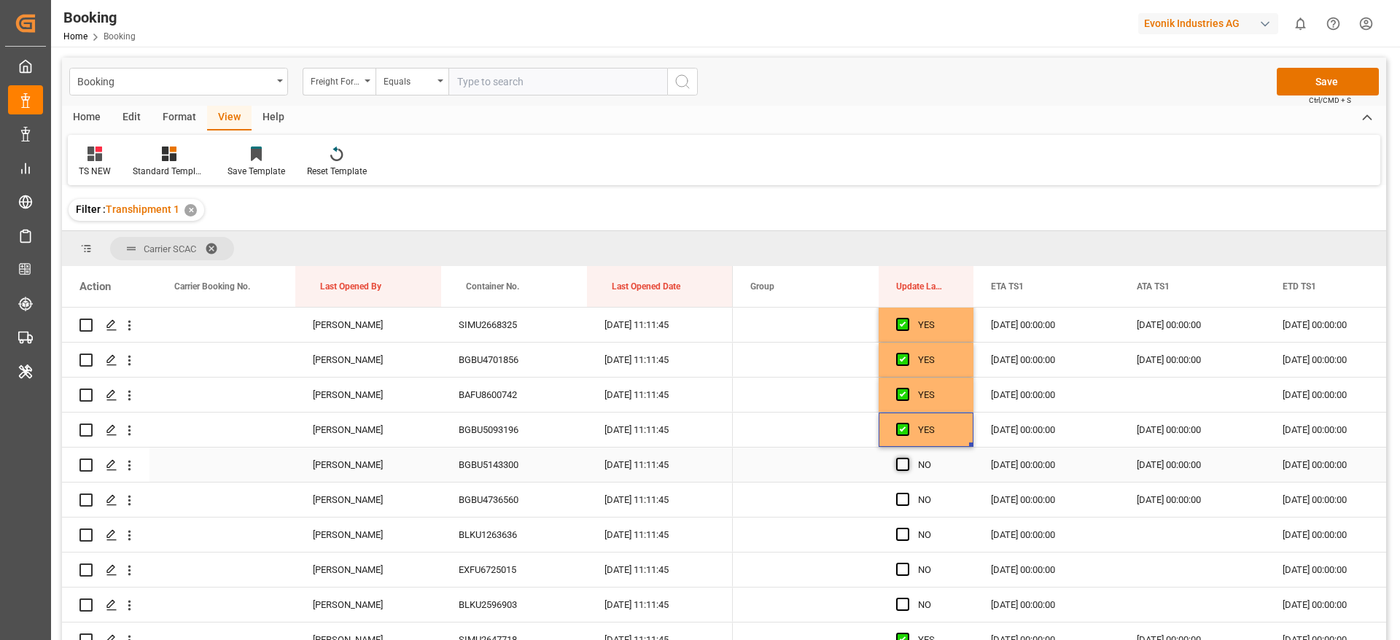
click at [907, 464] on span "Press SPACE to select this row." at bounding box center [902, 464] width 13 height 13
click at [907, 458] on input "Press SPACE to select this row." at bounding box center [907, 458] width 0 height 0
click at [906, 497] on span "Press SPACE to select this row." at bounding box center [902, 499] width 13 height 13
click at [907, 493] on input "Press SPACE to select this row." at bounding box center [907, 493] width 0 height 0
click at [904, 535] on span "Press SPACE to select this row." at bounding box center [902, 534] width 13 height 13
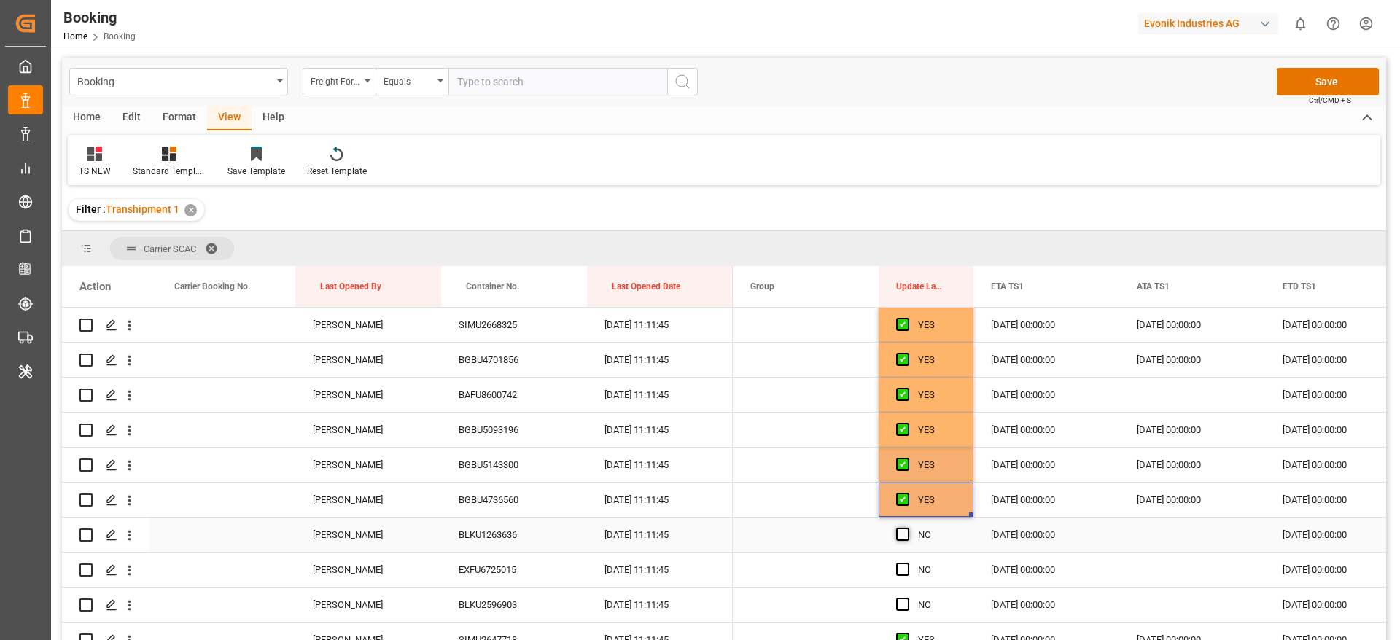
click at [907, 528] on input "Press SPACE to select this row." at bounding box center [907, 528] width 0 height 0
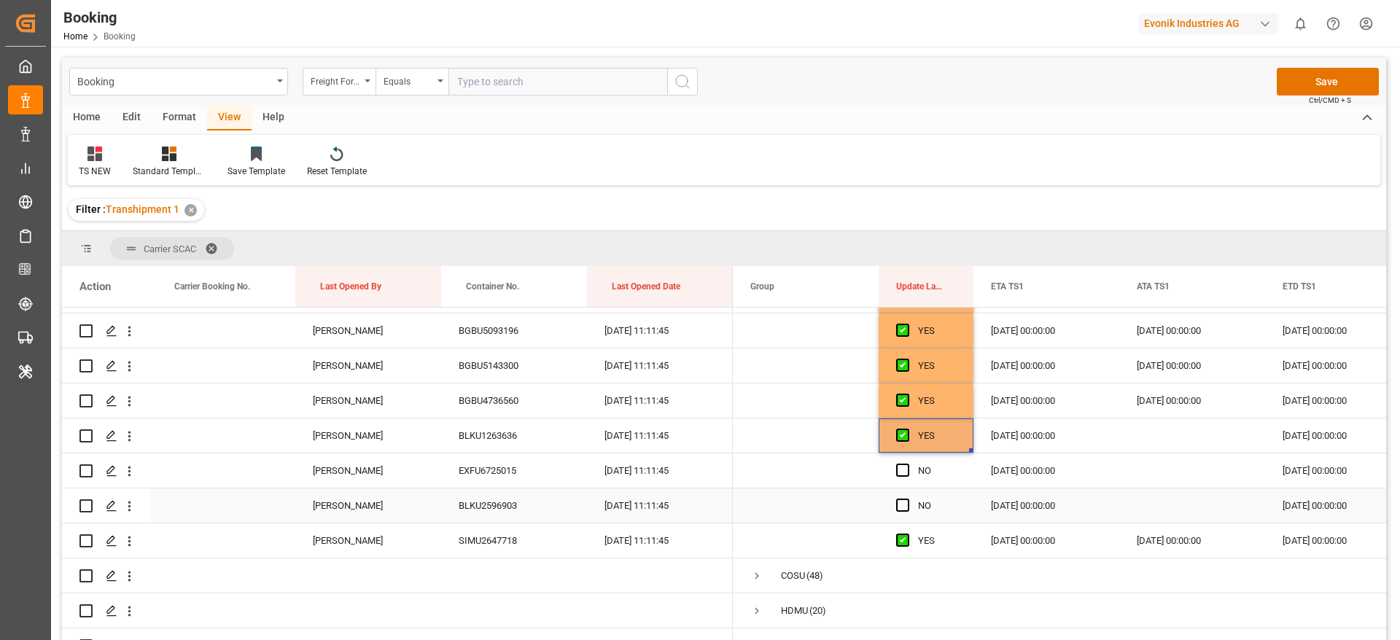
scroll to position [5884, 0]
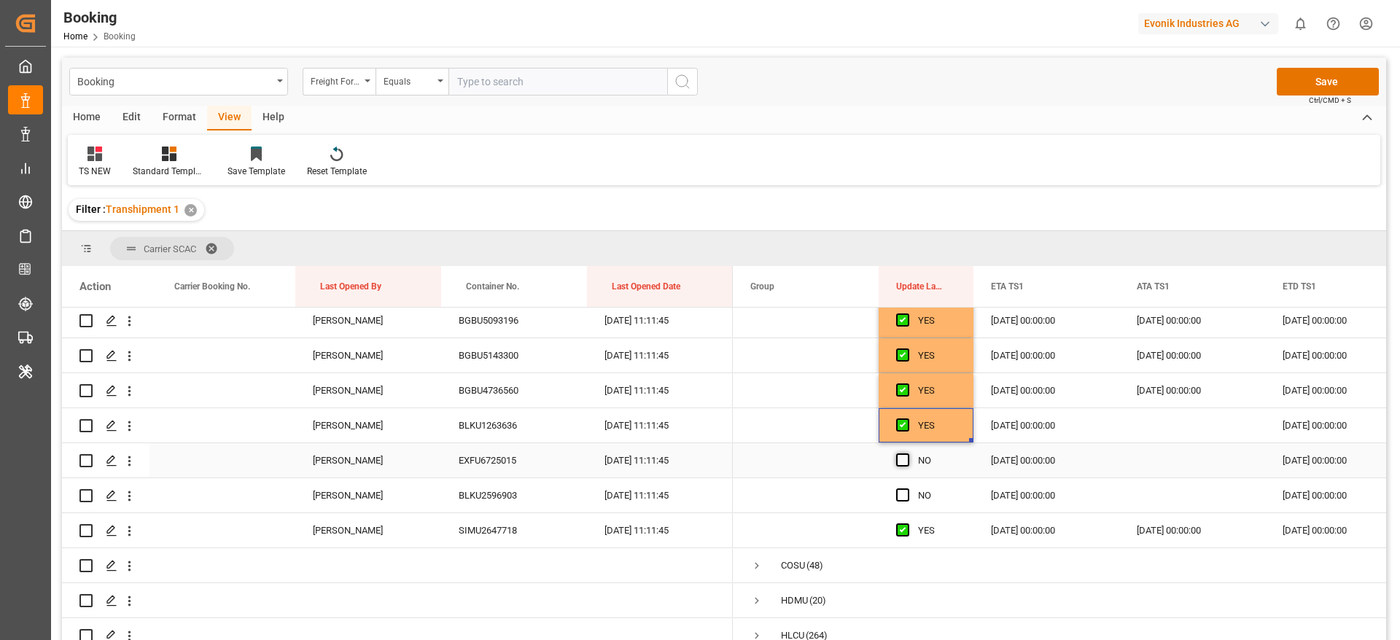
click at [908, 454] on span "Press SPACE to select this row." at bounding box center [902, 460] width 13 height 13
click at [907, 454] on input "Press SPACE to select this row." at bounding box center [907, 454] width 0 height 0
drag, startPoint x: 906, startPoint y: 493, endPoint x: 906, endPoint y: 517, distance: 24.1
click at [906, 496] on span "Press SPACE to select this row." at bounding box center [902, 495] width 13 height 13
click at [907, 489] on input "Press SPACE to select this row." at bounding box center [907, 489] width 0 height 0
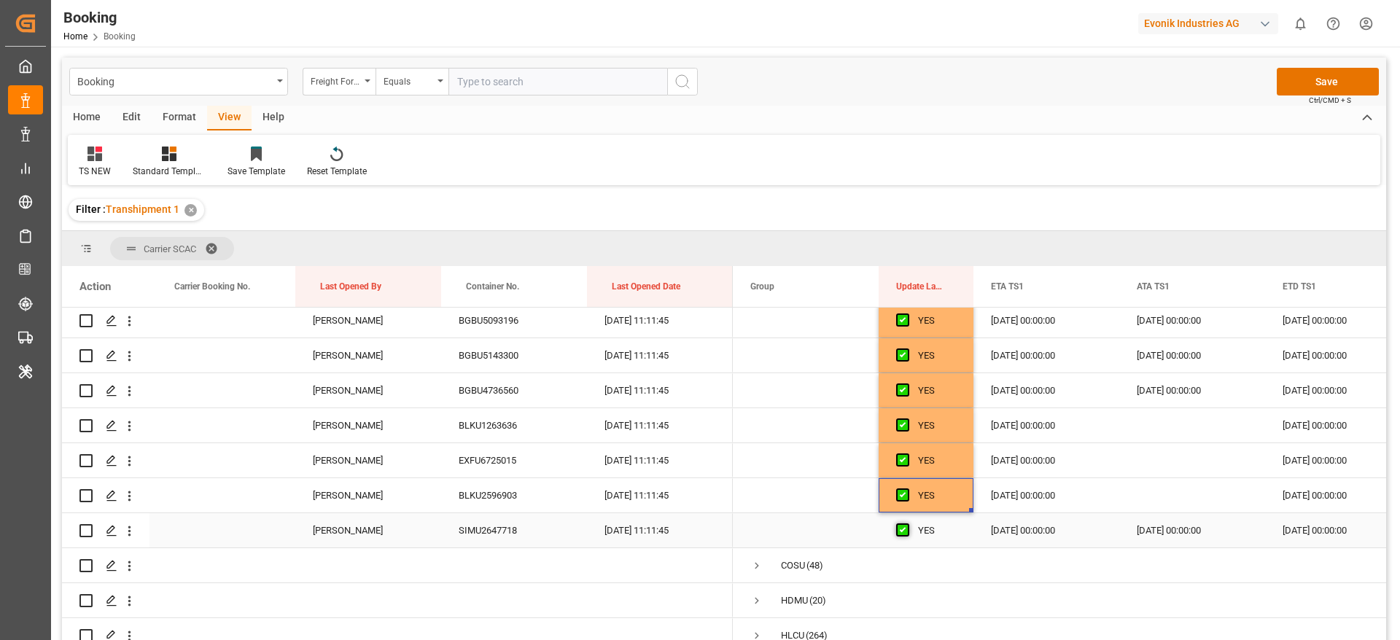
click at [906, 534] on span "Press SPACE to select this row." at bounding box center [902, 530] width 13 height 13
click at [907, 524] on input "Press SPACE to select this row." at bounding box center [907, 524] width 0 height 0
click at [906, 534] on span "Press SPACE to select this row." at bounding box center [902, 530] width 13 height 13
click at [907, 524] on input "Press SPACE to select this row." at bounding box center [907, 524] width 0 height 0
click at [1153, 159] on div "TS NEW Standard Templates Save Template Reset Template" at bounding box center [724, 160] width 1313 height 50
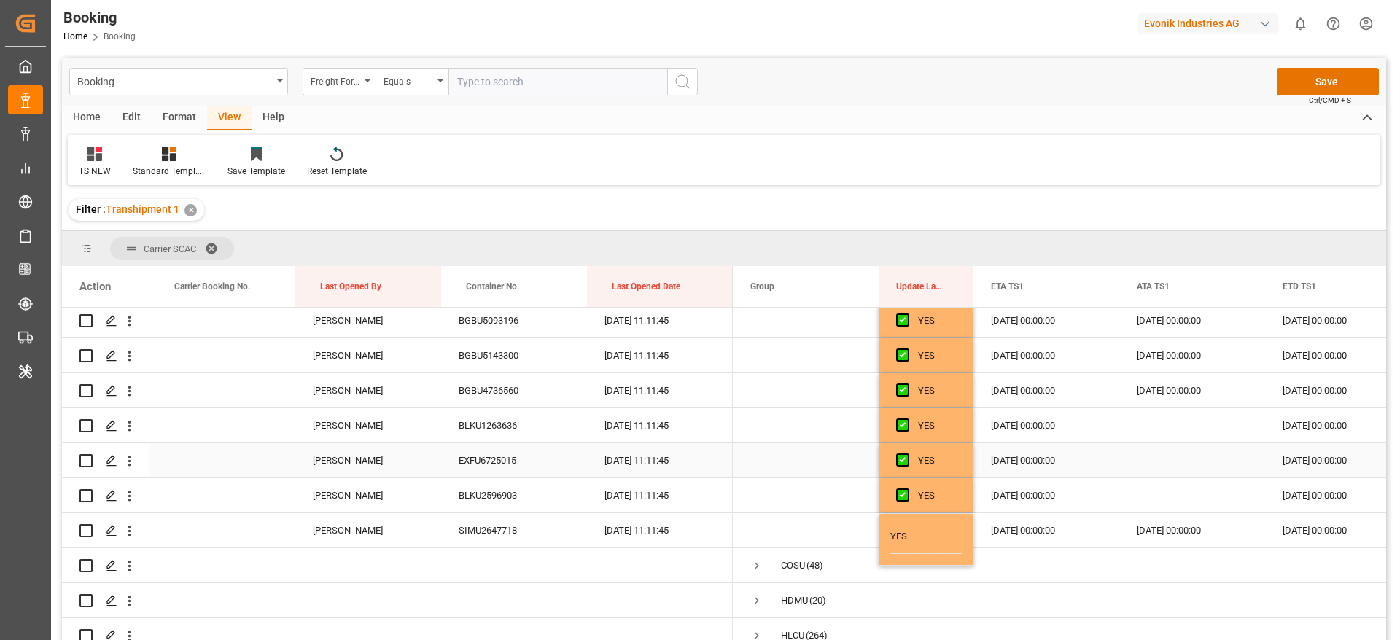
click at [1152, 473] on div "Press SPACE to select this row." at bounding box center [1192, 460] width 146 height 34
click at [1322, 74] on button "Save" at bounding box center [1328, 82] width 102 height 28
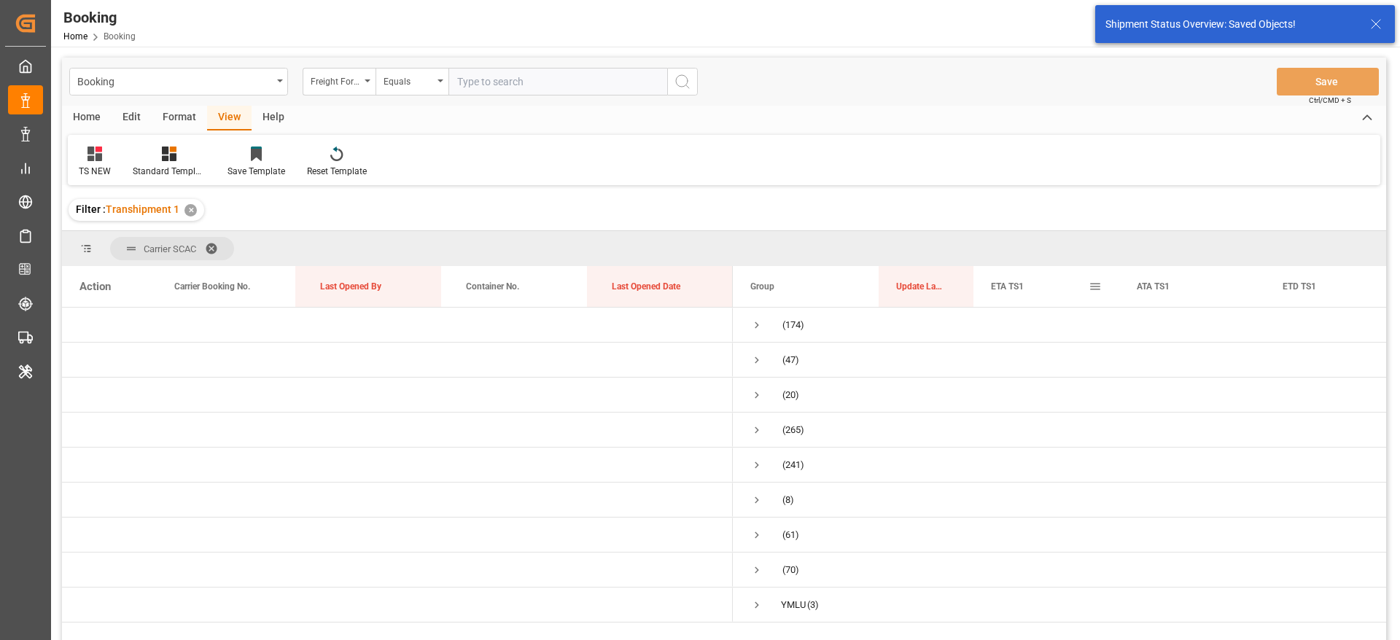
scroll to position [0, 0]
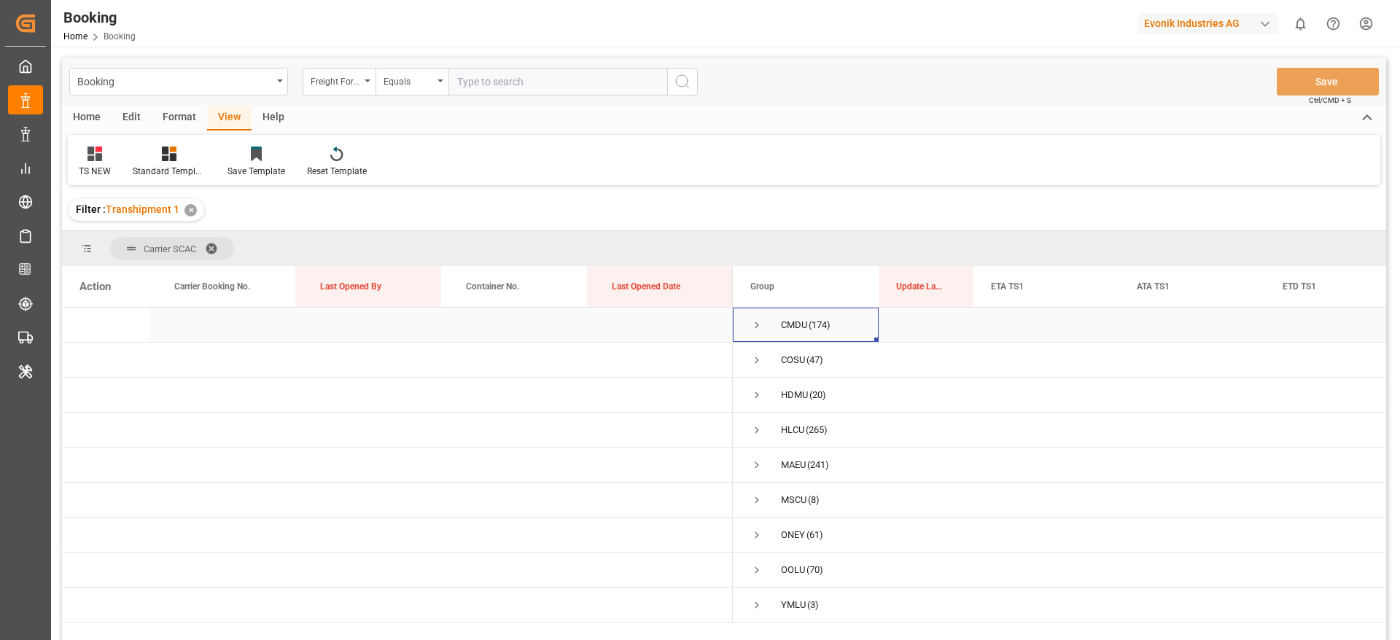
click at [755, 324] on span "Press SPACE to select this row." at bounding box center [756, 325] width 13 height 13
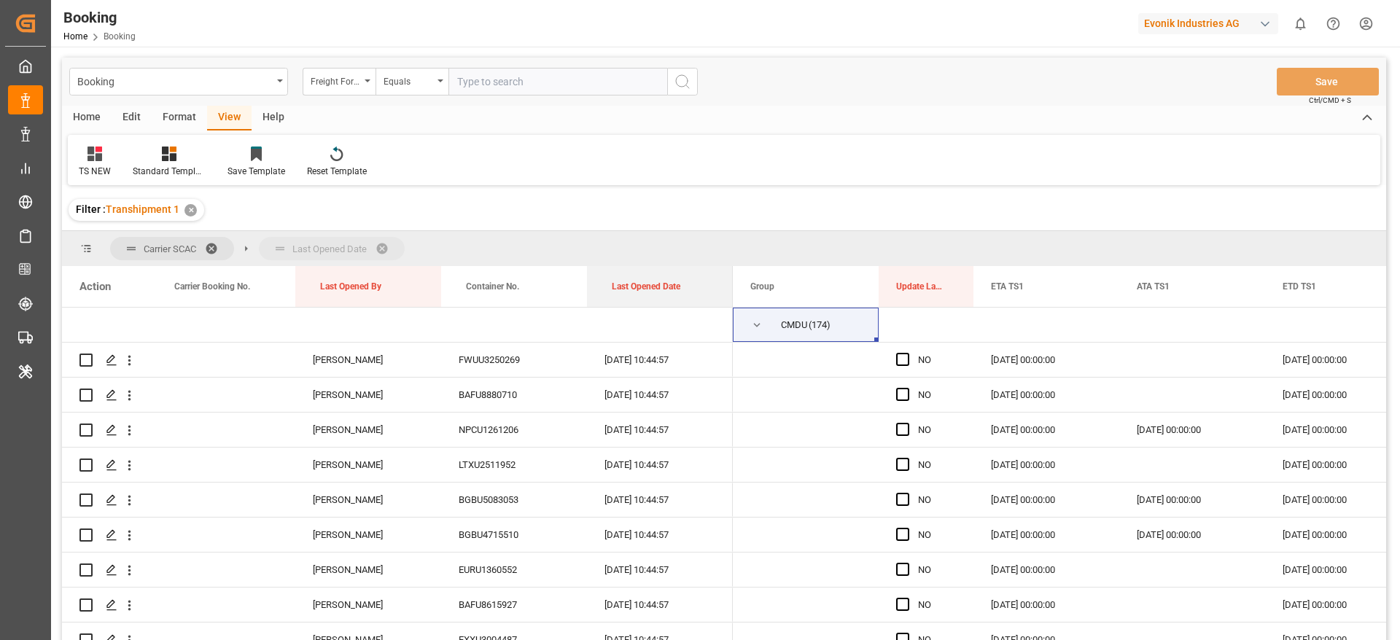
drag, startPoint x: 659, startPoint y: 281, endPoint x: 650, endPoint y: 249, distance: 33.3
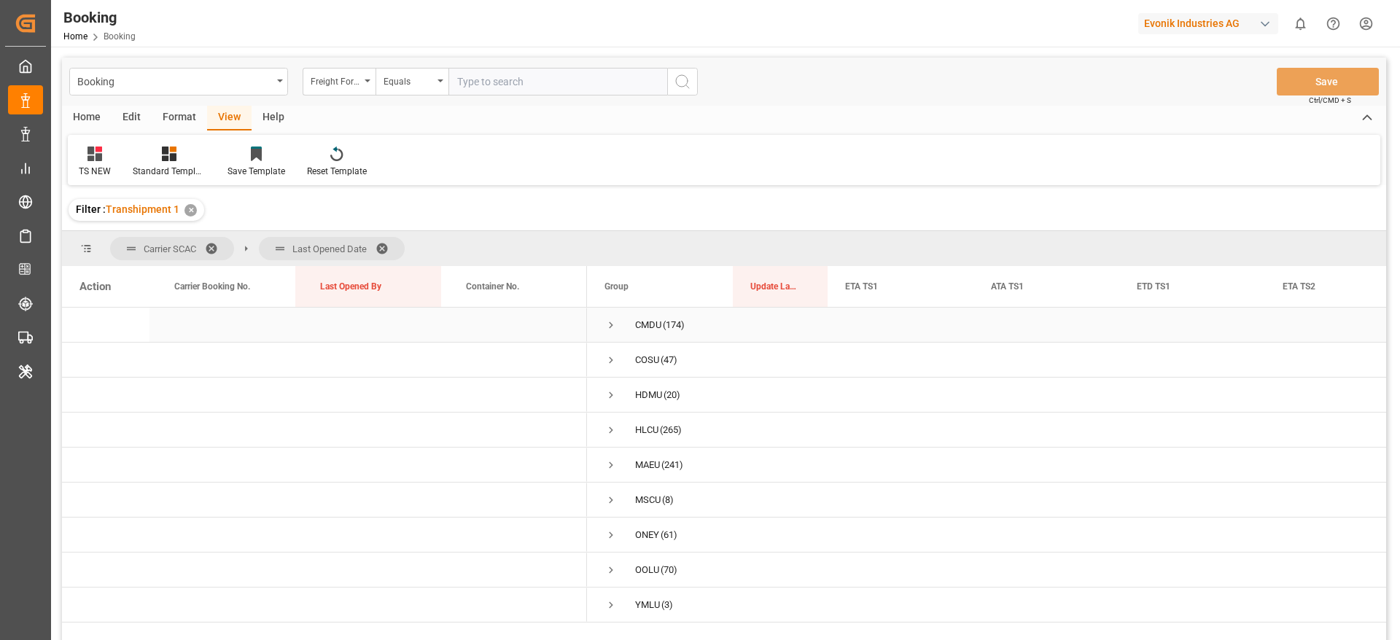
click at [605, 321] on span "Press SPACE to select this row." at bounding box center [610, 325] width 13 height 13
click at [611, 322] on span "Press SPACE to select this row." at bounding box center [610, 325] width 13 height 13
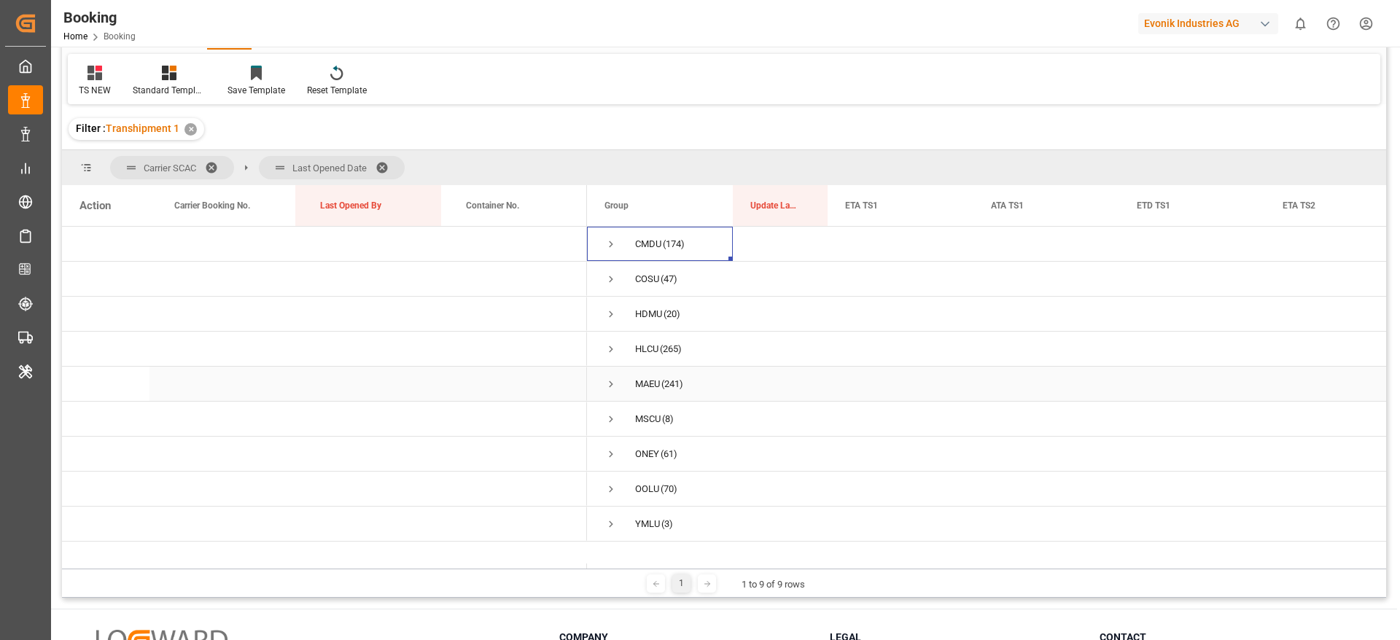
scroll to position [109, 0]
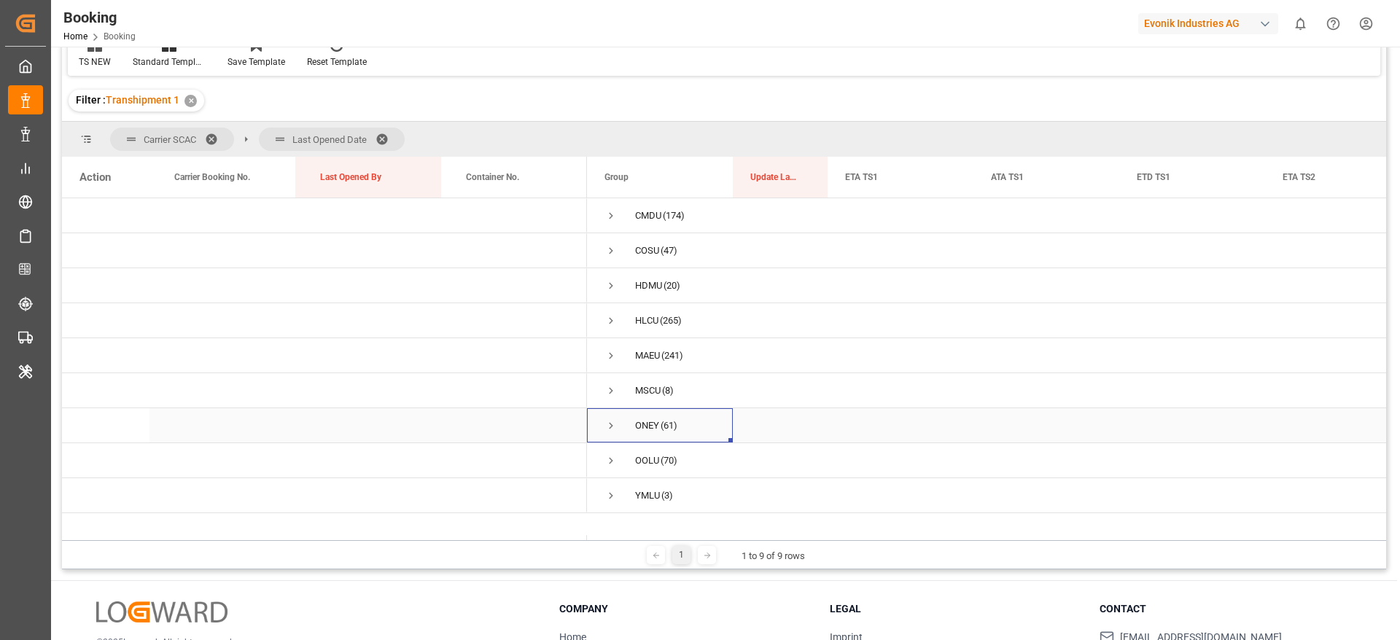
click at [604, 427] on span "Press SPACE to select this row." at bounding box center [610, 425] width 13 height 13
click at [646, 462] on span "Press SPACE to select this row." at bounding box center [641, 460] width 13 height 13
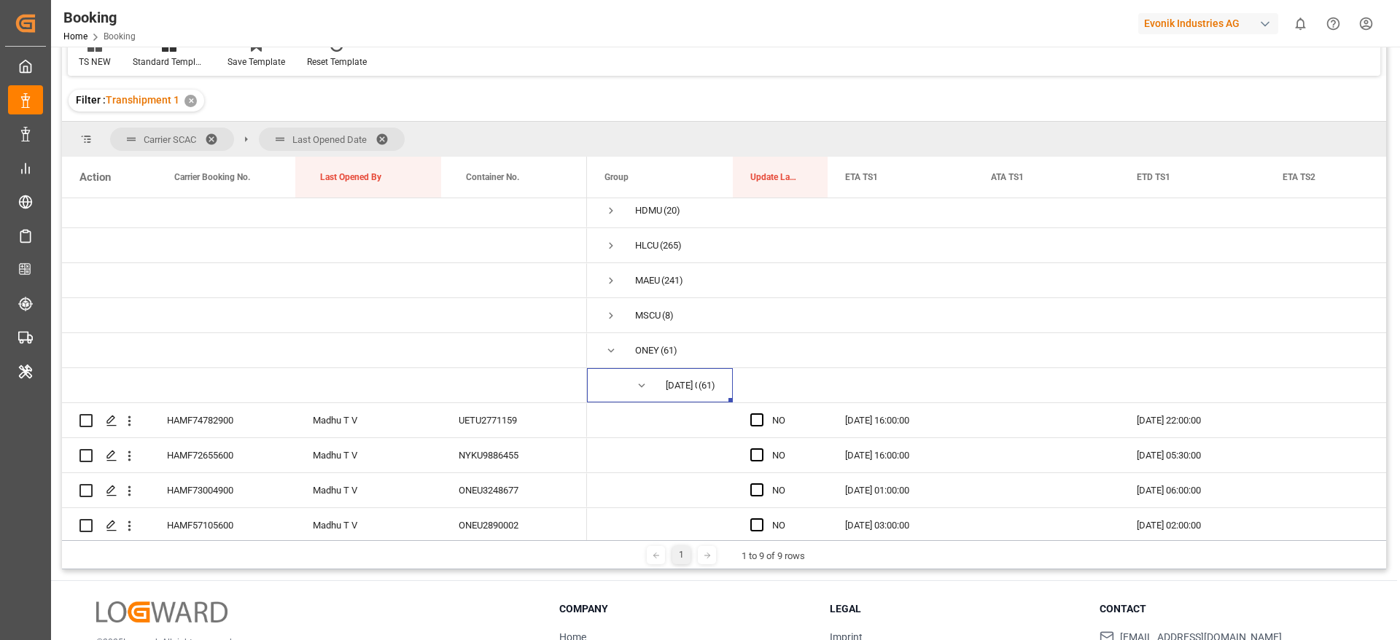
scroll to position [0, 0]
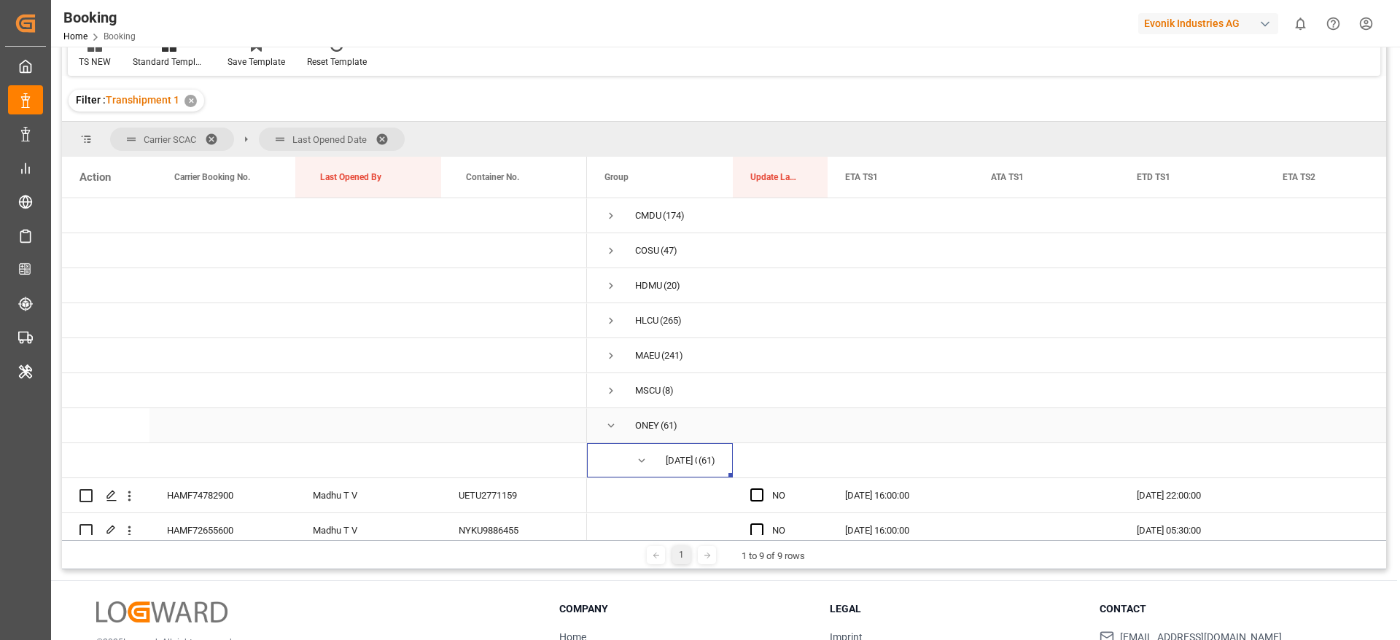
click at [615, 427] on span "Press SPACE to select this row." at bounding box center [610, 425] width 13 height 13
